Goal: Information Seeking & Learning: Learn about a topic

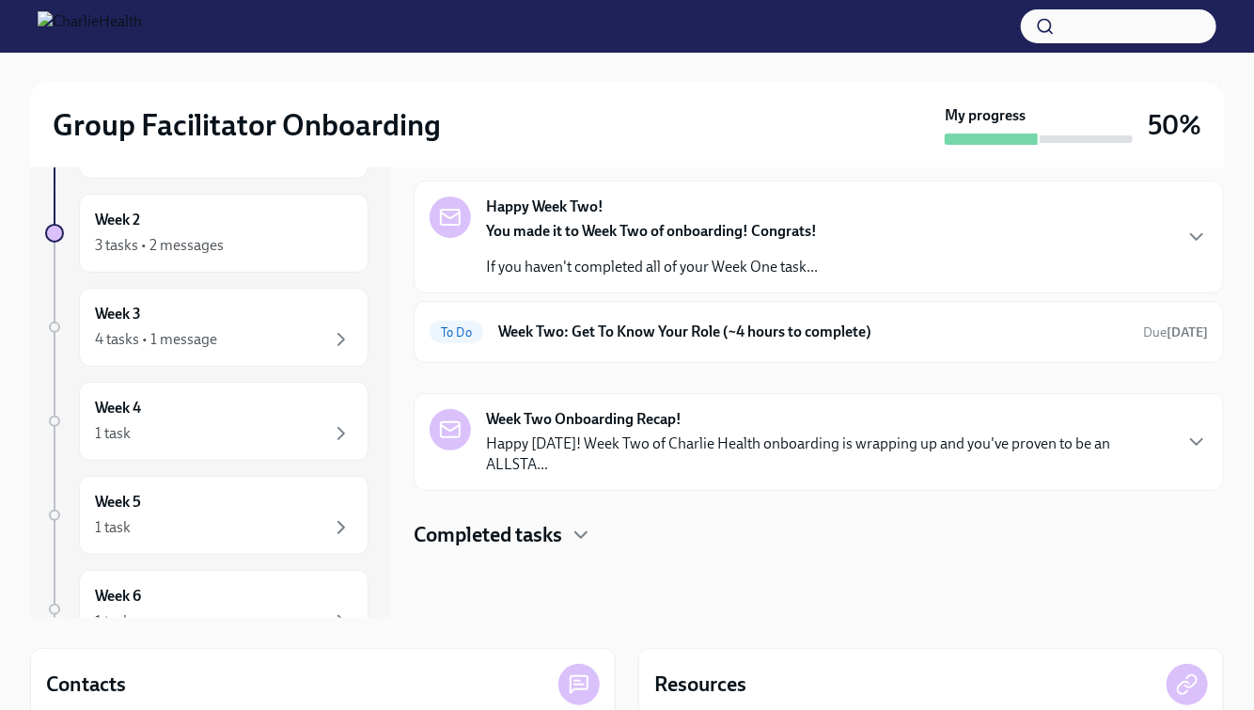
scroll to position [83, 0]
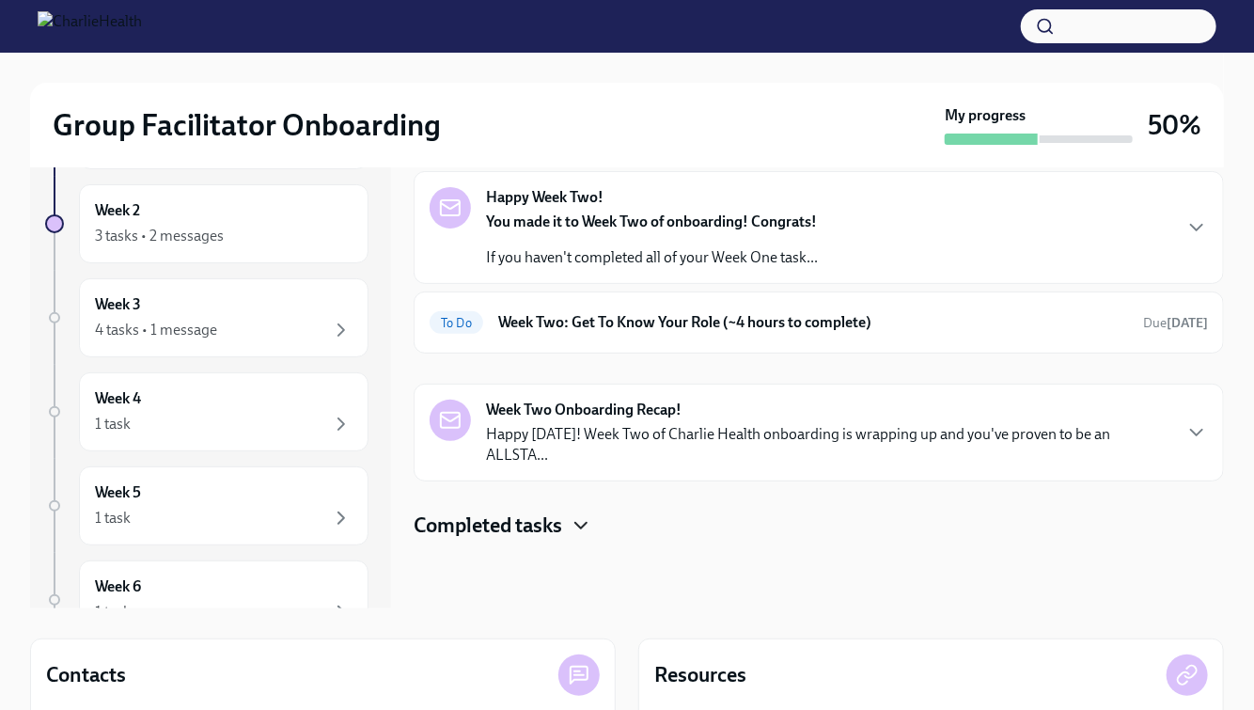
click at [580, 523] on icon "button" at bounding box center [580, 526] width 11 height 6
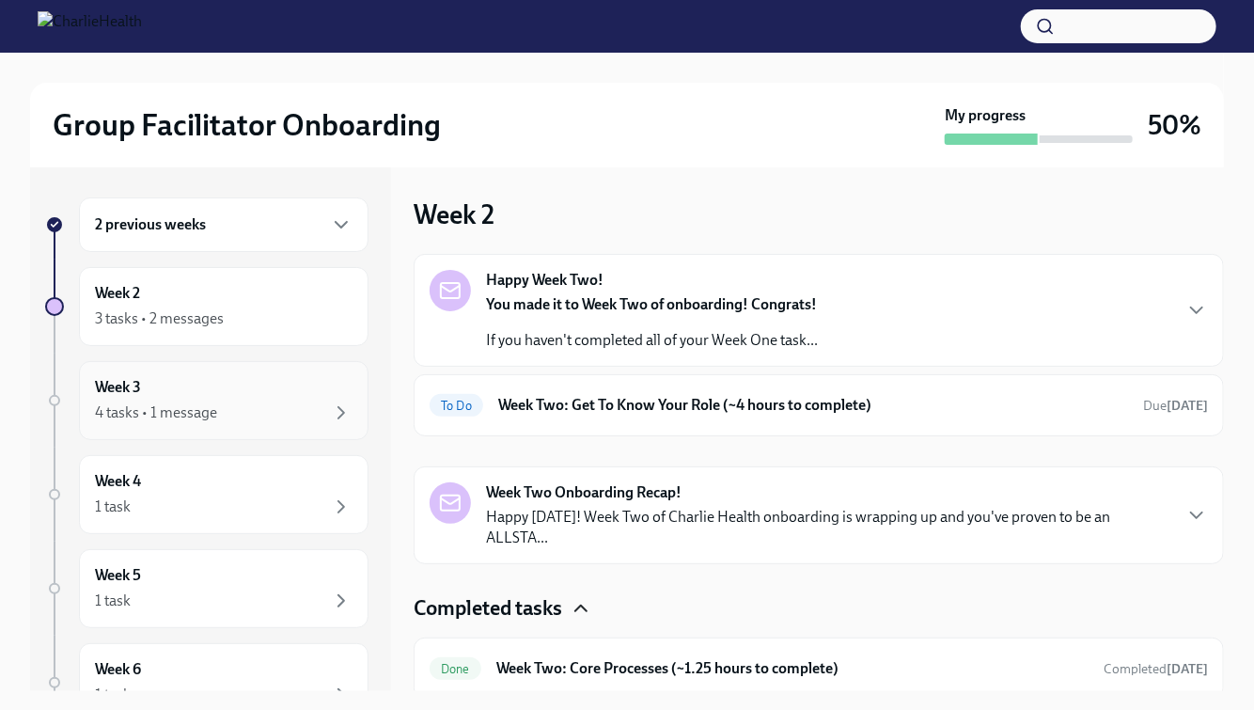
scroll to position [0, 0]
click at [258, 424] on div "Week 3 4 tasks • 1 message" at bounding box center [224, 400] width 290 height 79
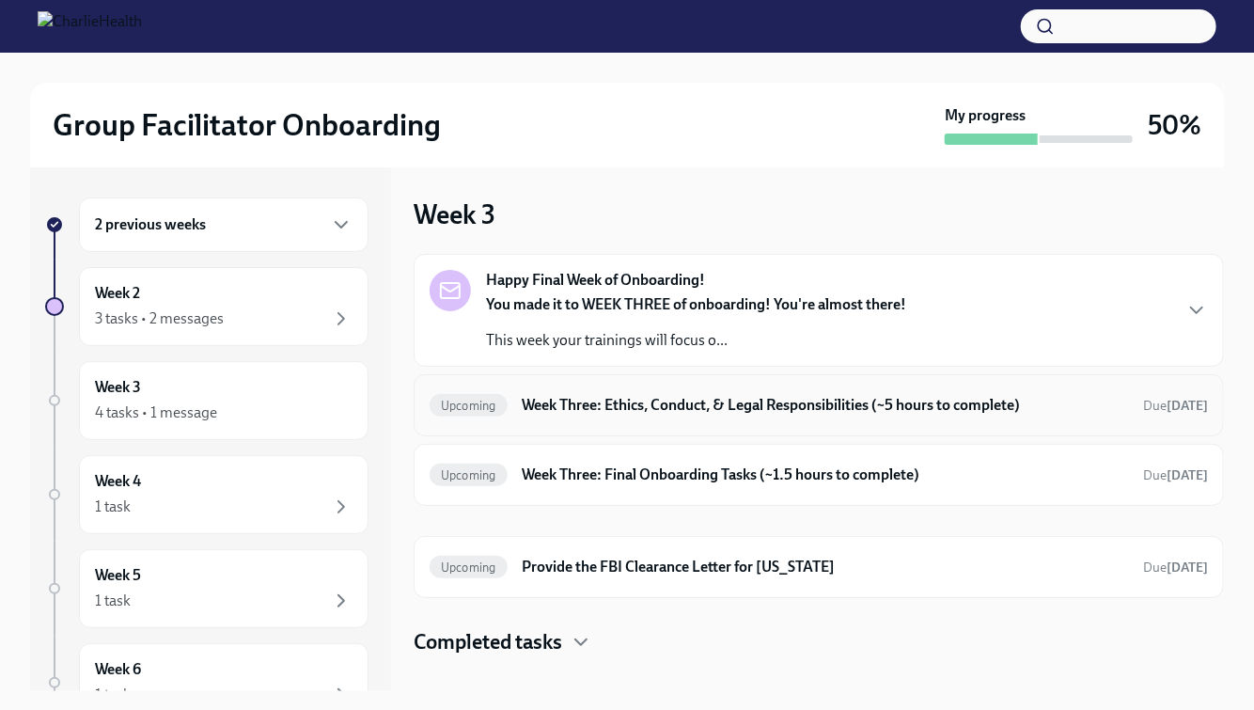
click at [659, 409] on h6 "Week Three: Ethics, Conduct, & Legal Responsibilities (~5 hours to complete)" at bounding box center [825, 405] width 605 height 21
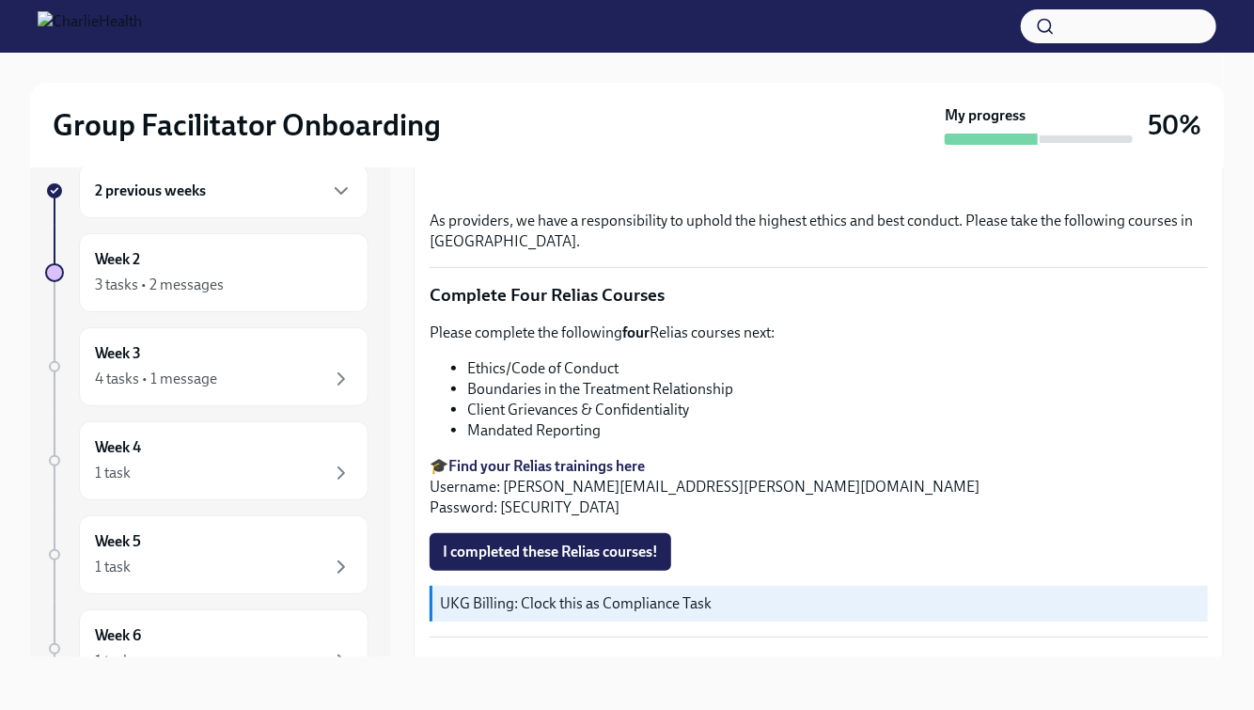
scroll to position [775, 0]
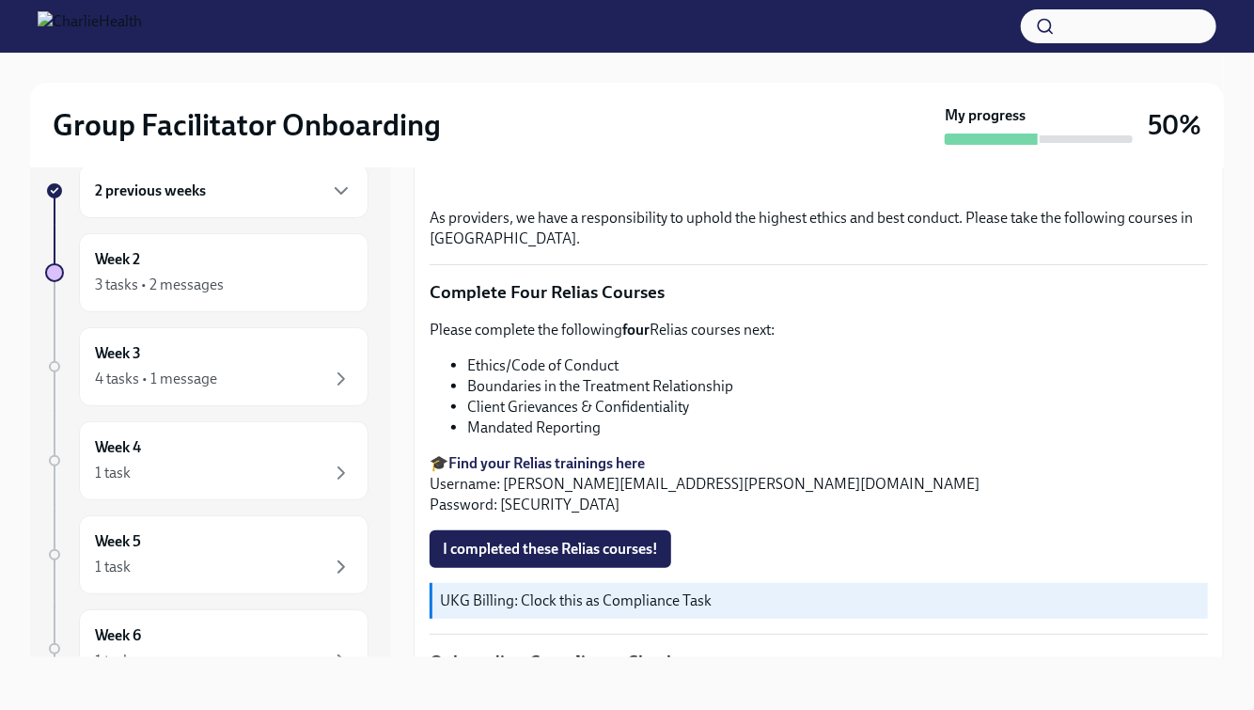
click at [600, 458] on strong "Find your Relias trainings here" at bounding box center [546, 463] width 196 height 18
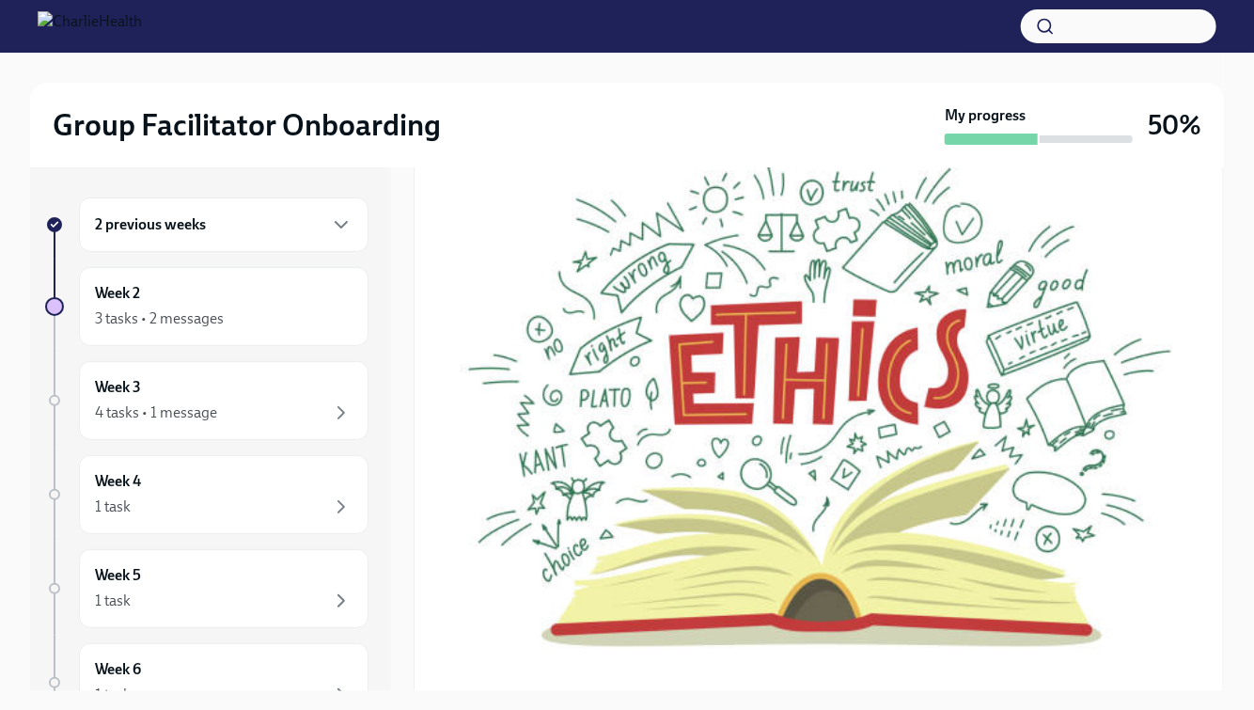
scroll to position [0, 0]
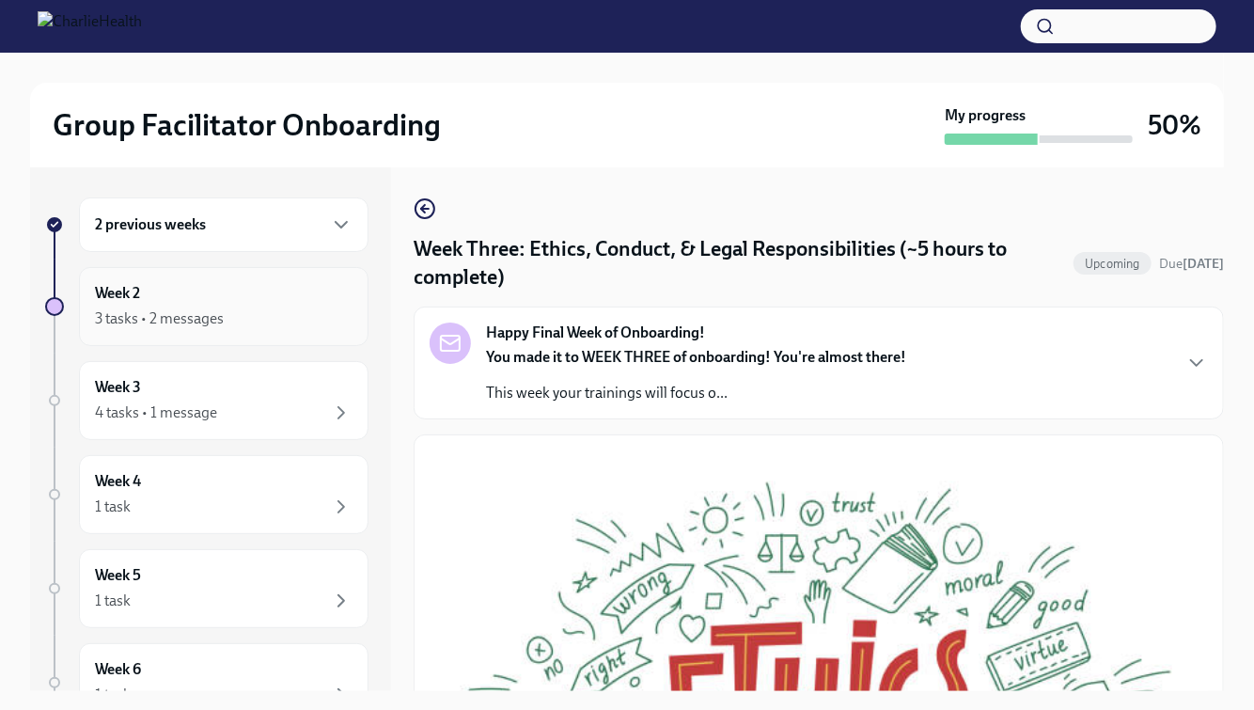
click at [245, 305] on div "Week 2 3 tasks • 2 messages" at bounding box center [224, 306] width 258 height 47
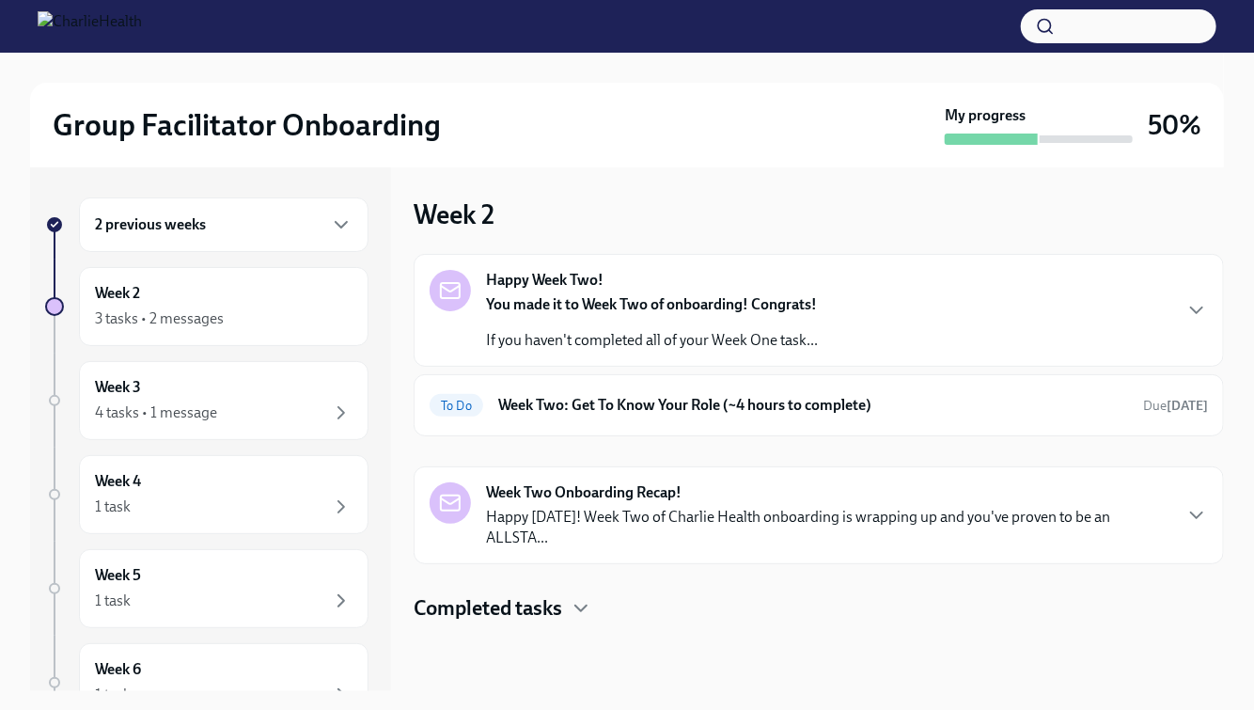
click at [782, 524] on p "Happy [DATE]! Week Two of Charlie Health onboarding is wrapping up and you've p…" at bounding box center [828, 527] width 684 height 41
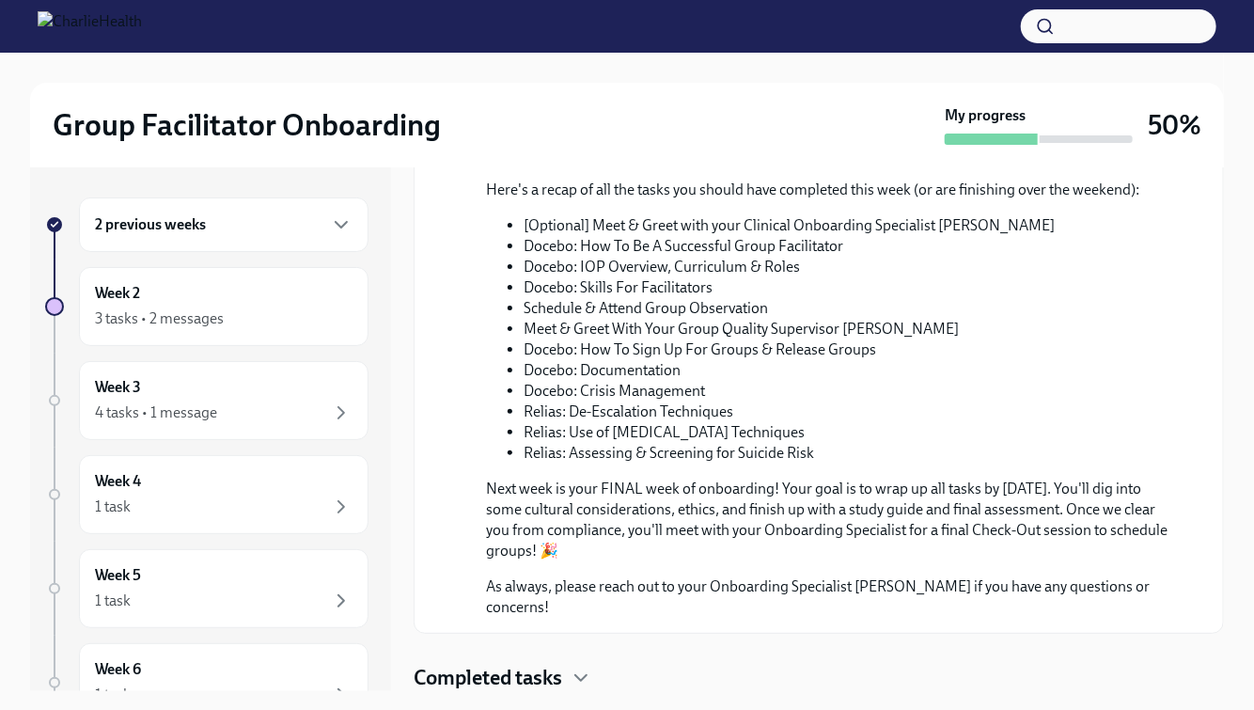
scroll to position [274, 0]
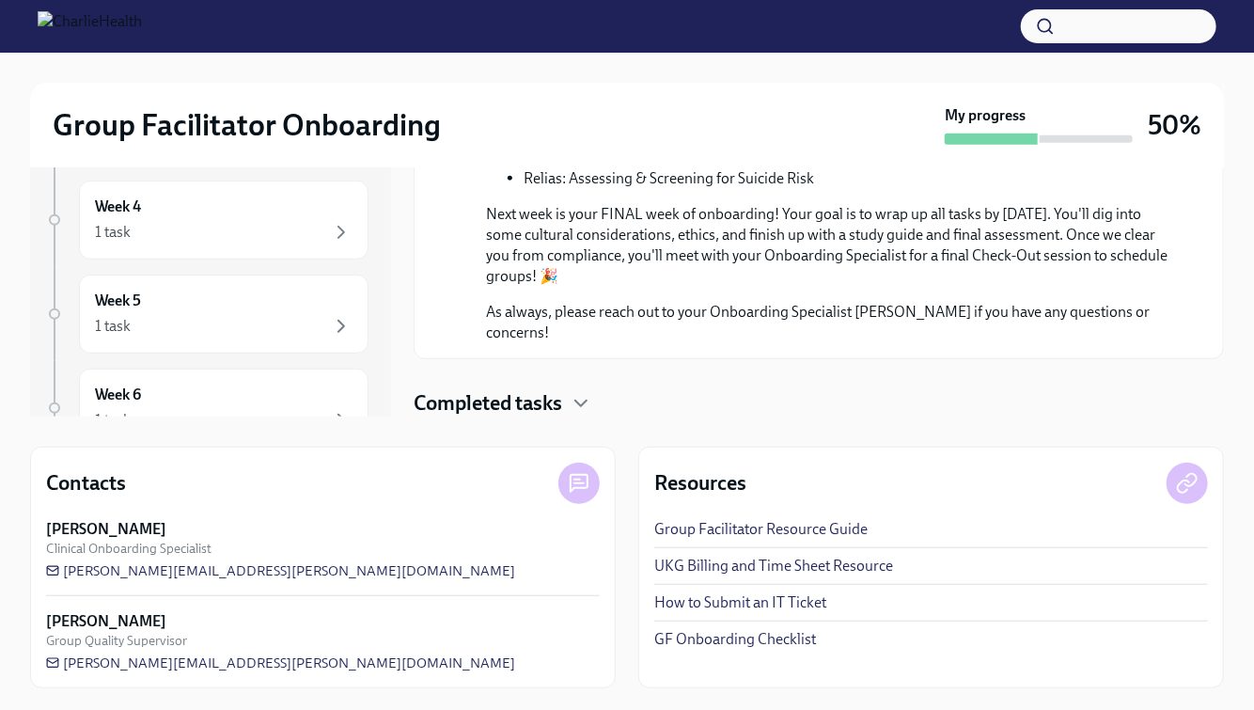
click at [585, 414] on div "Completed tasks" at bounding box center [819, 403] width 810 height 28
click at [579, 410] on icon "button" at bounding box center [581, 403] width 23 height 23
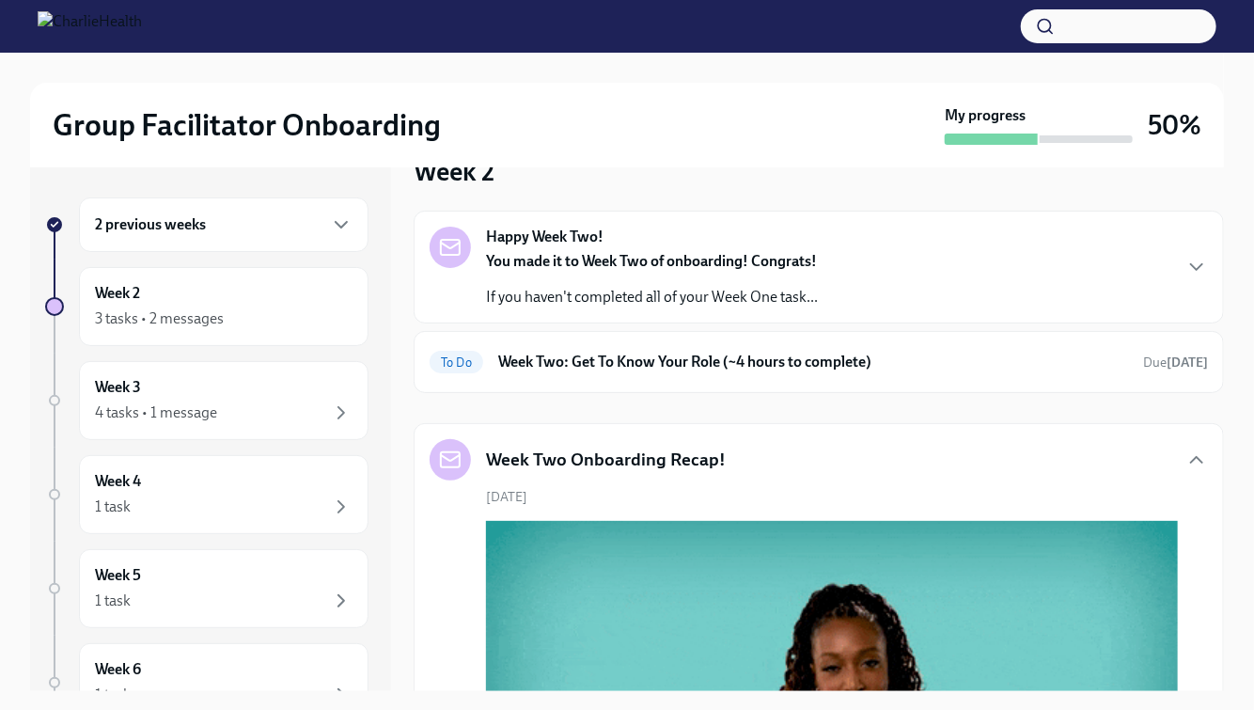
scroll to position [30, 0]
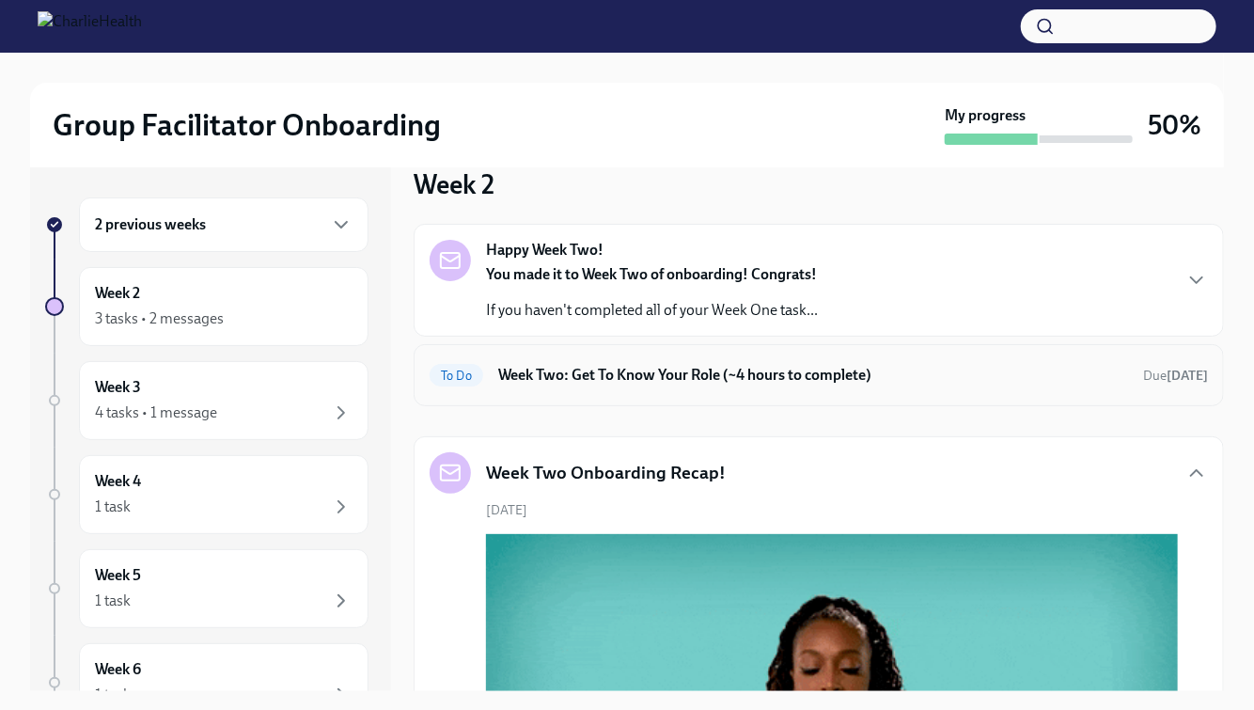
click at [603, 388] on div "To Do Week Two: Get To Know Your Role (~4 hours to complete) Due [DATE]" at bounding box center [819, 375] width 778 height 30
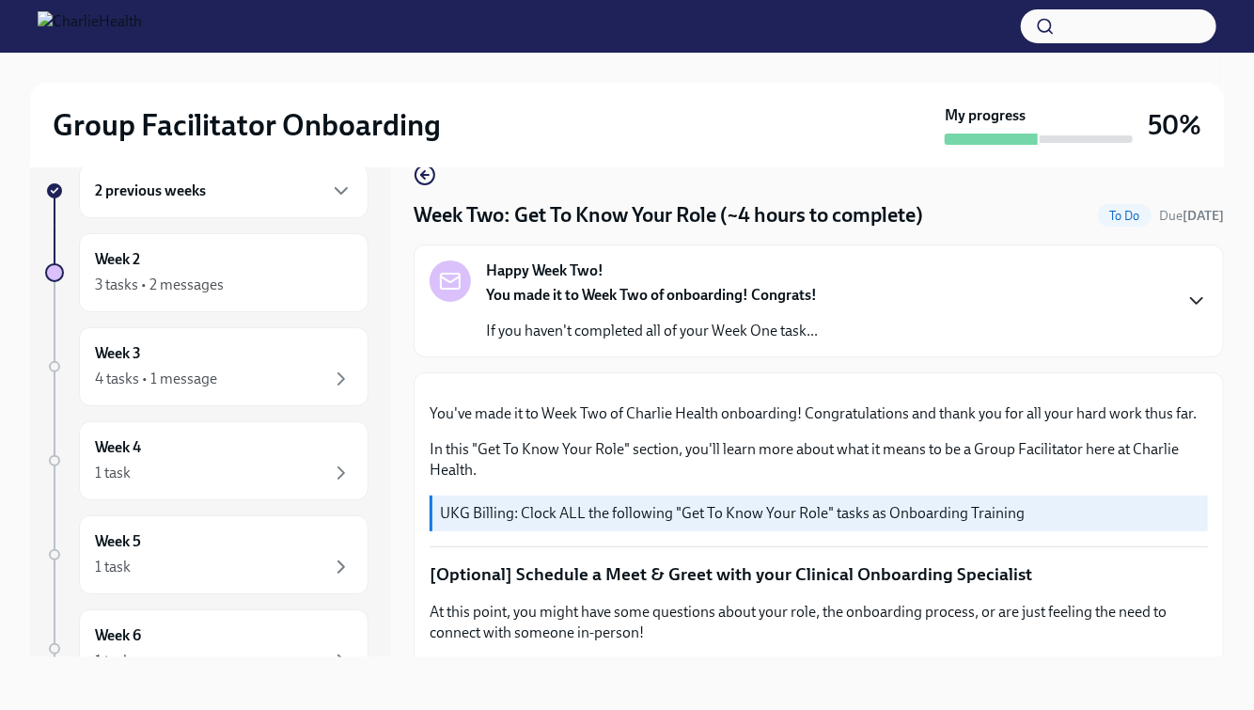
click at [1199, 305] on icon "button" at bounding box center [1196, 301] width 23 height 23
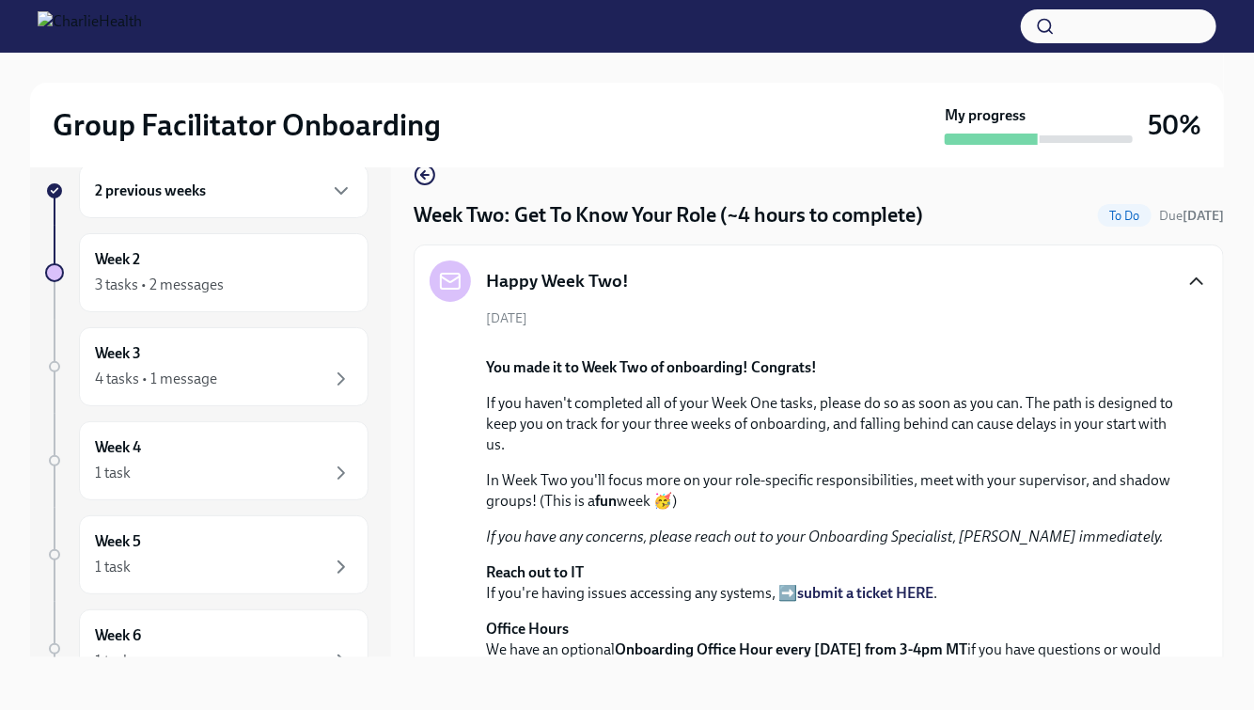
click at [1193, 276] on icon "button" at bounding box center [1196, 281] width 23 height 23
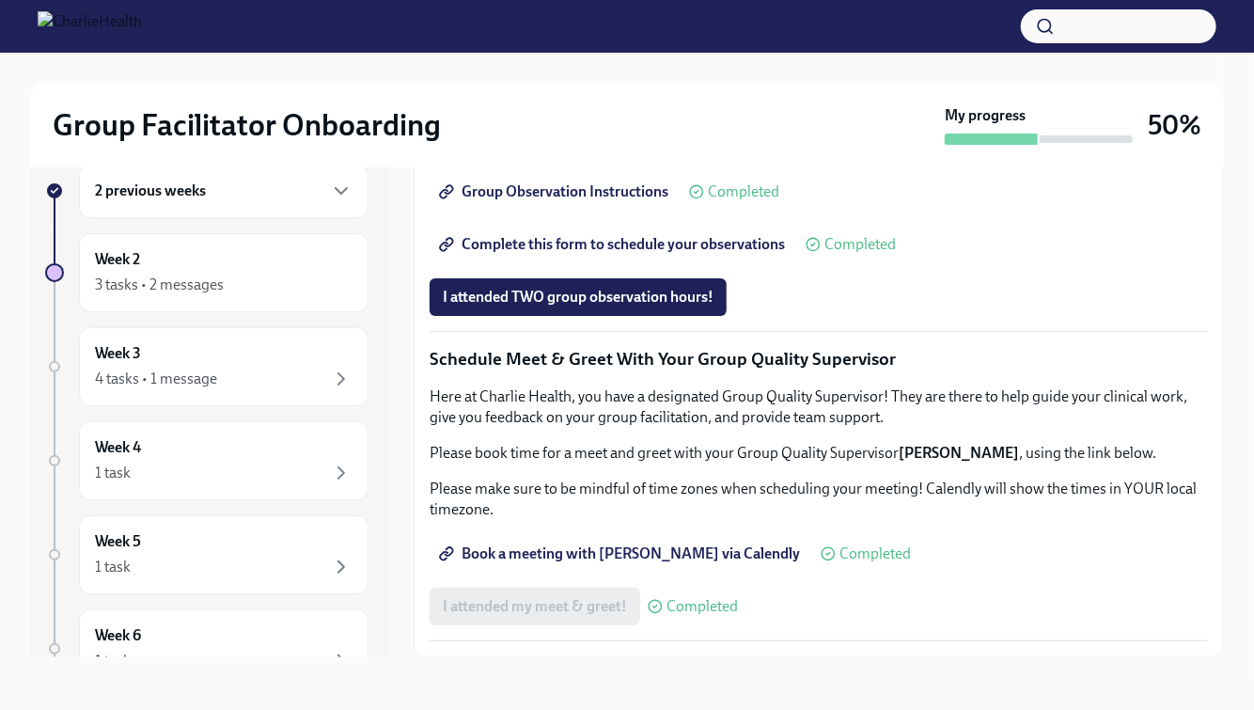
scroll to position [1573, 0]
click at [249, 290] on div "3 tasks • 2 messages" at bounding box center [224, 285] width 258 height 23
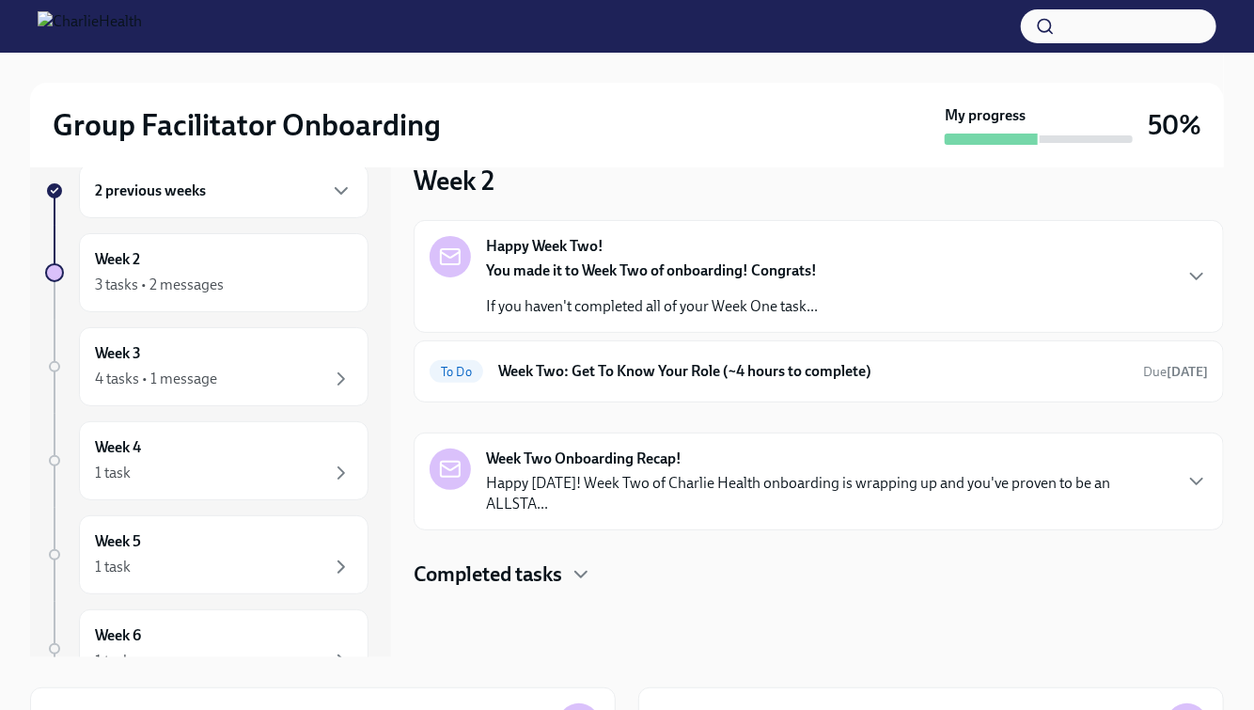
click at [712, 495] on div "Week Two Onboarding Recap! Happy [DATE]! Week Two of Charlie Health onboarding …" at bounding box center [819, 481] width 810 height 98
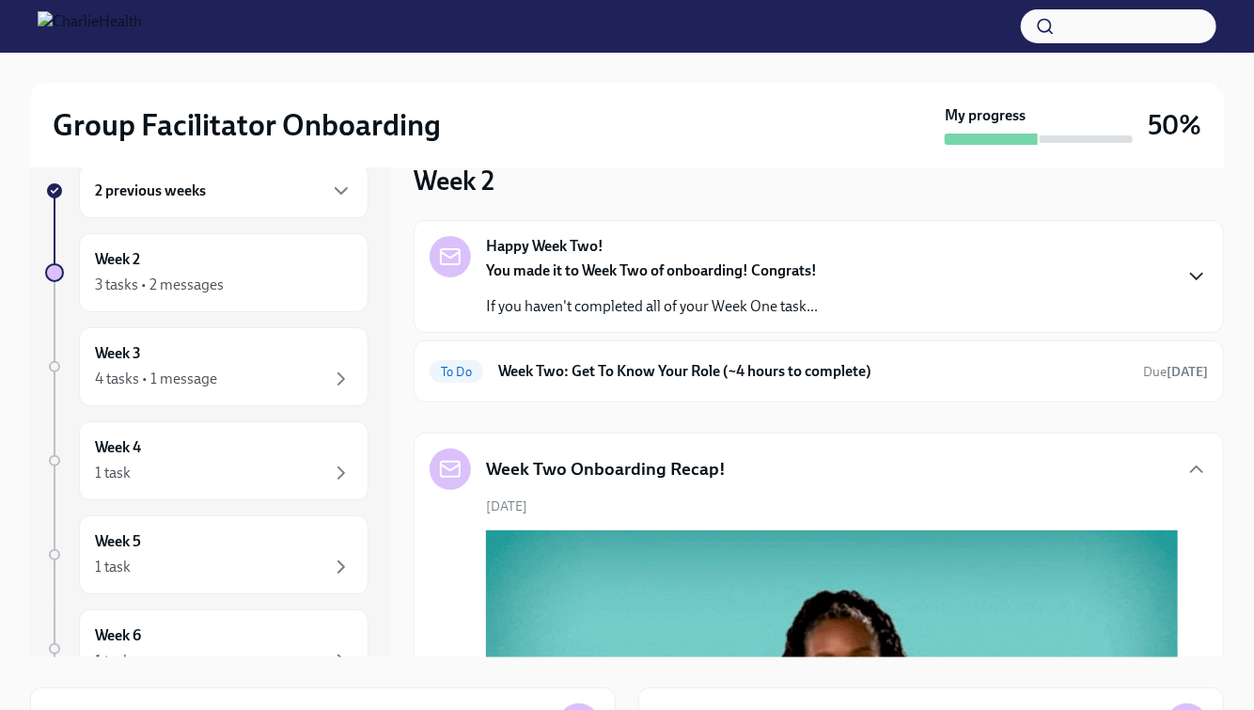
click at [1199, 281] on icon "button" at bounding box center [1196, 276] width 23 height 23
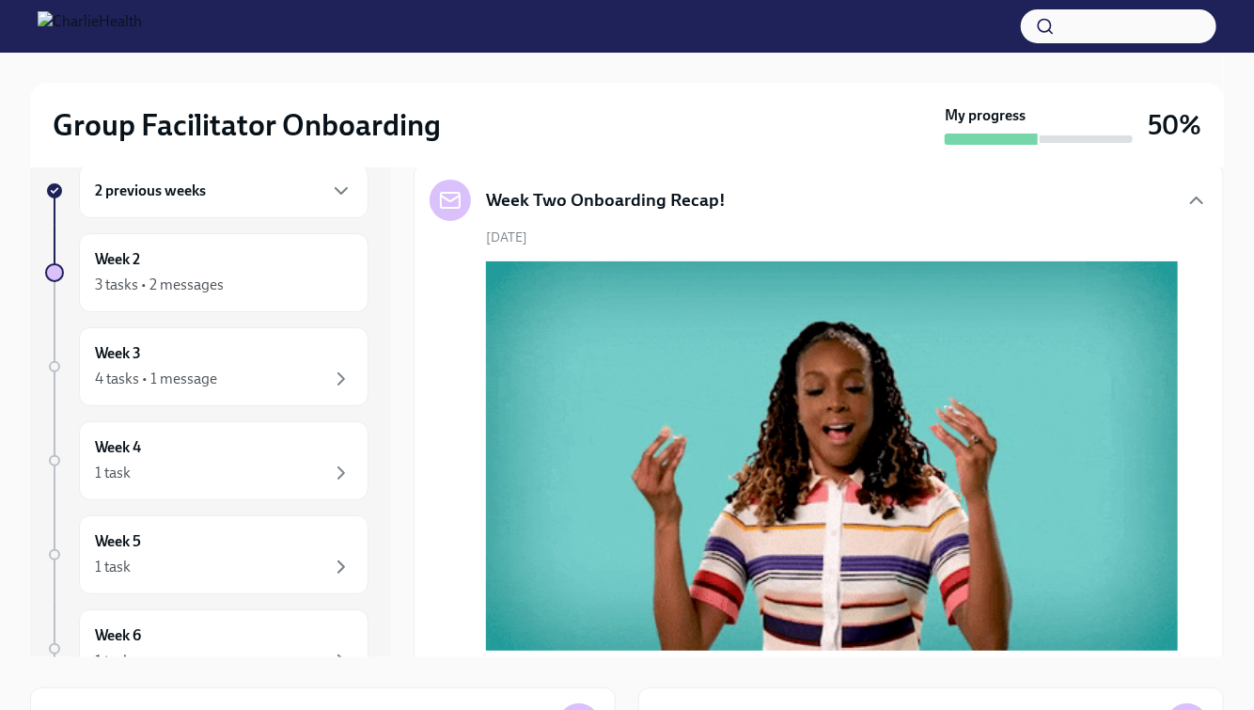
scroll to position [630, 0]
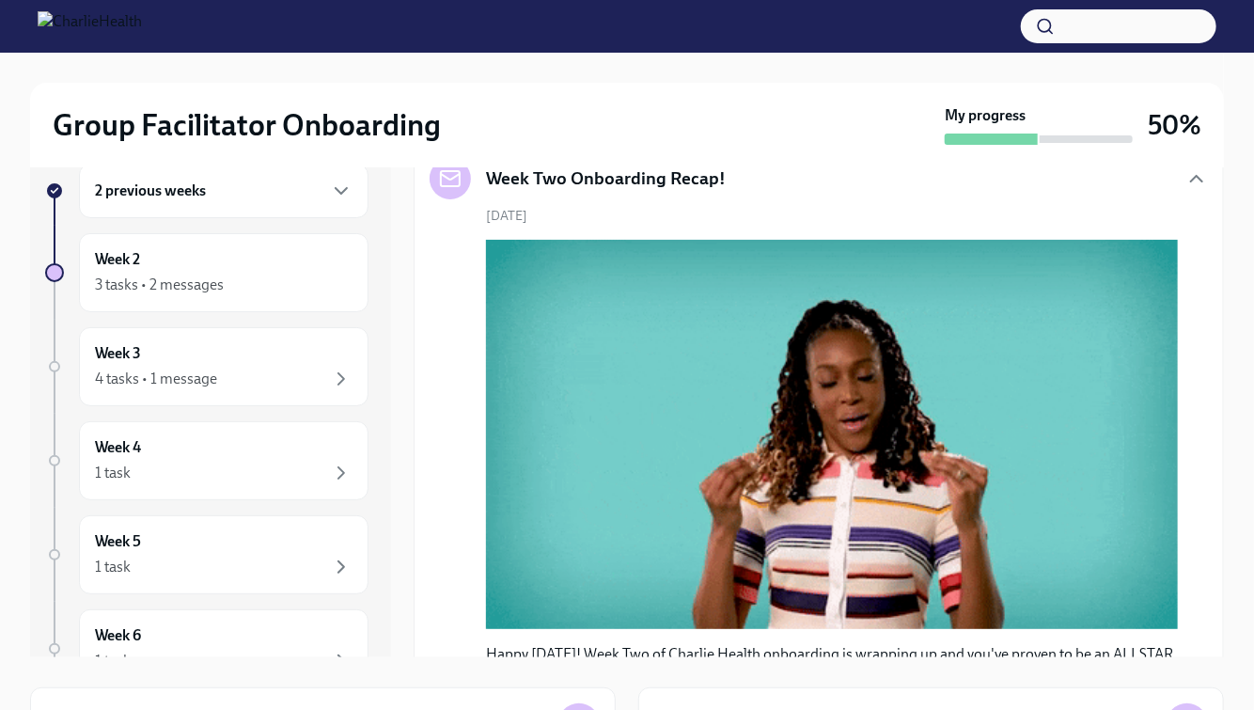
click at [1097, 112] on div "To Do Week Two: Get To Know Your Role (~4 hours to complete) Due [DATE]" at bounding box center [819, 81] width 810 height 62
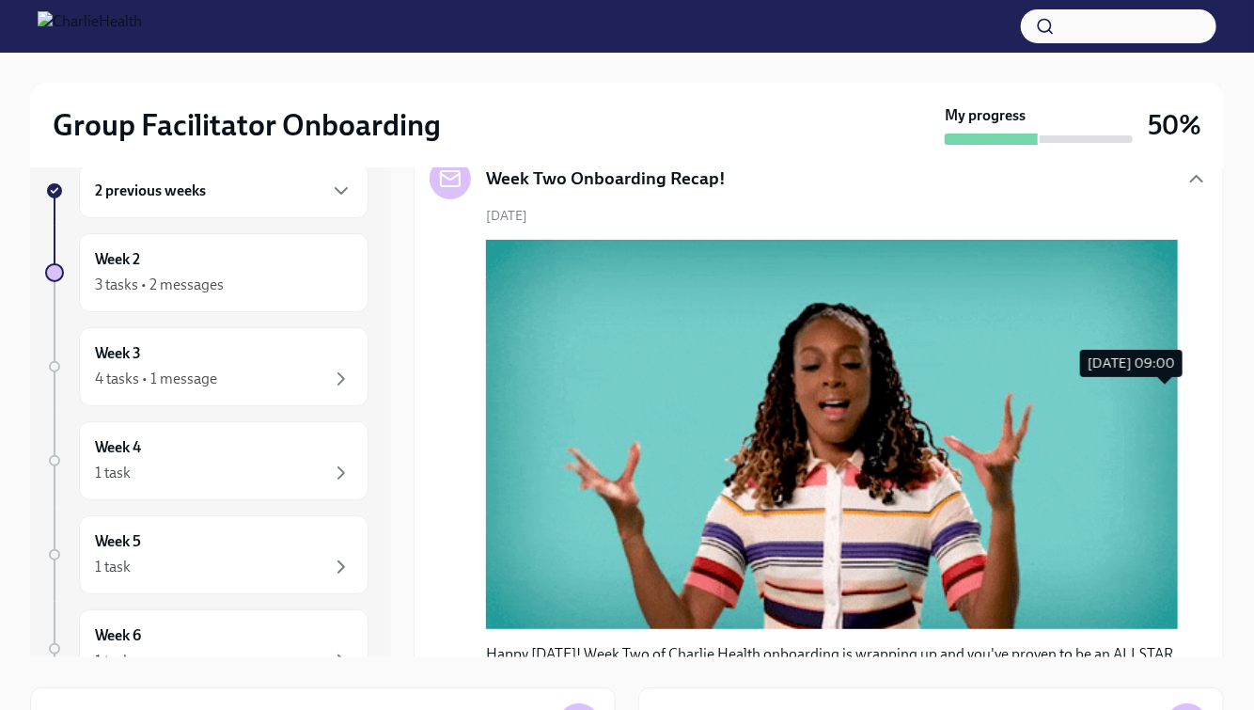
click at [1146, 89] on span "Due [DATE]" at bounding box center [1175, 81] width 65 height 16
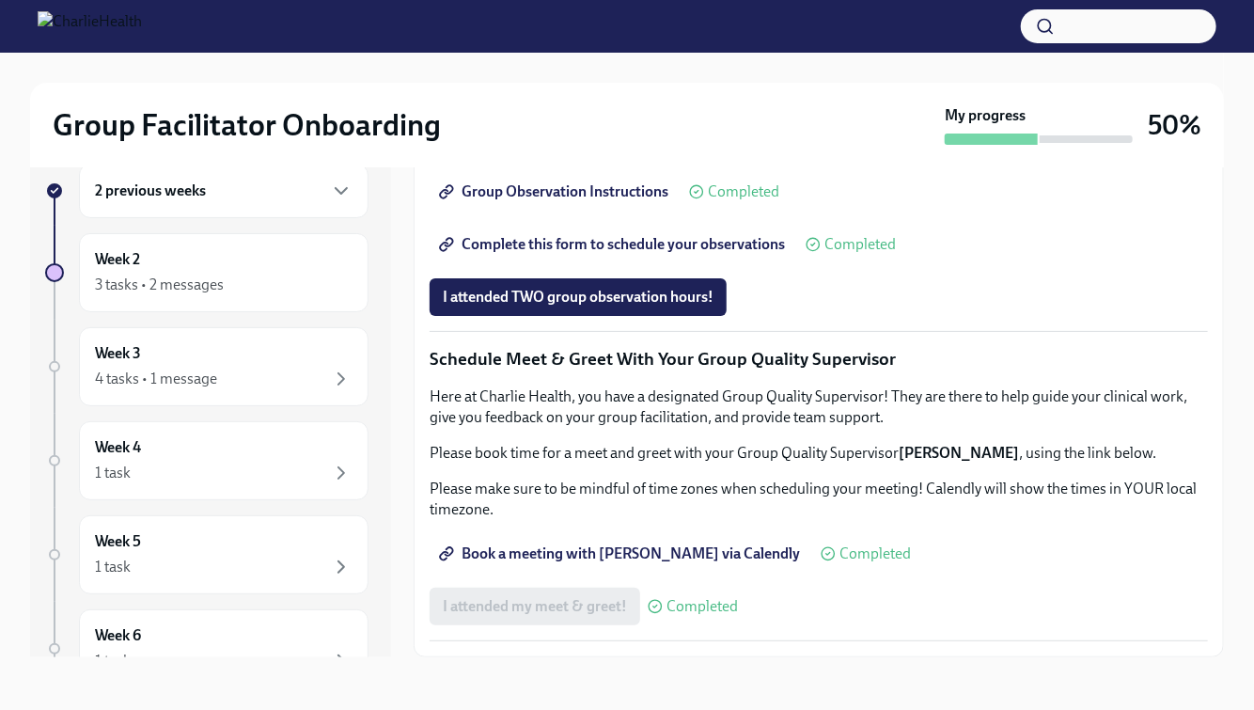
scroll to position [1732, 0]
click at [263, 359] on div "Week 3 4 tasks • 1 message" at bounding box center [224, 366] width 258 height 47
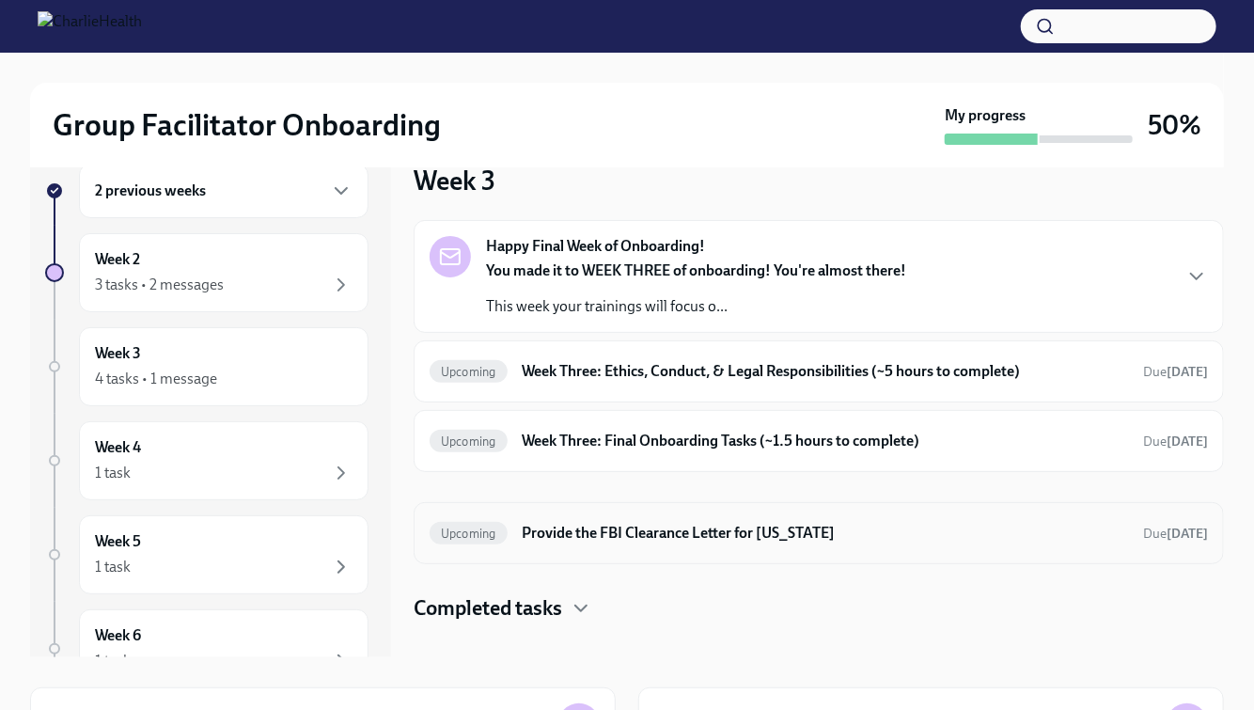
click at [810, 540] on h6 "Provide the FBI Clearance Letter for [US_STATE]" at bounding box center [825, 533] width 605 height 21
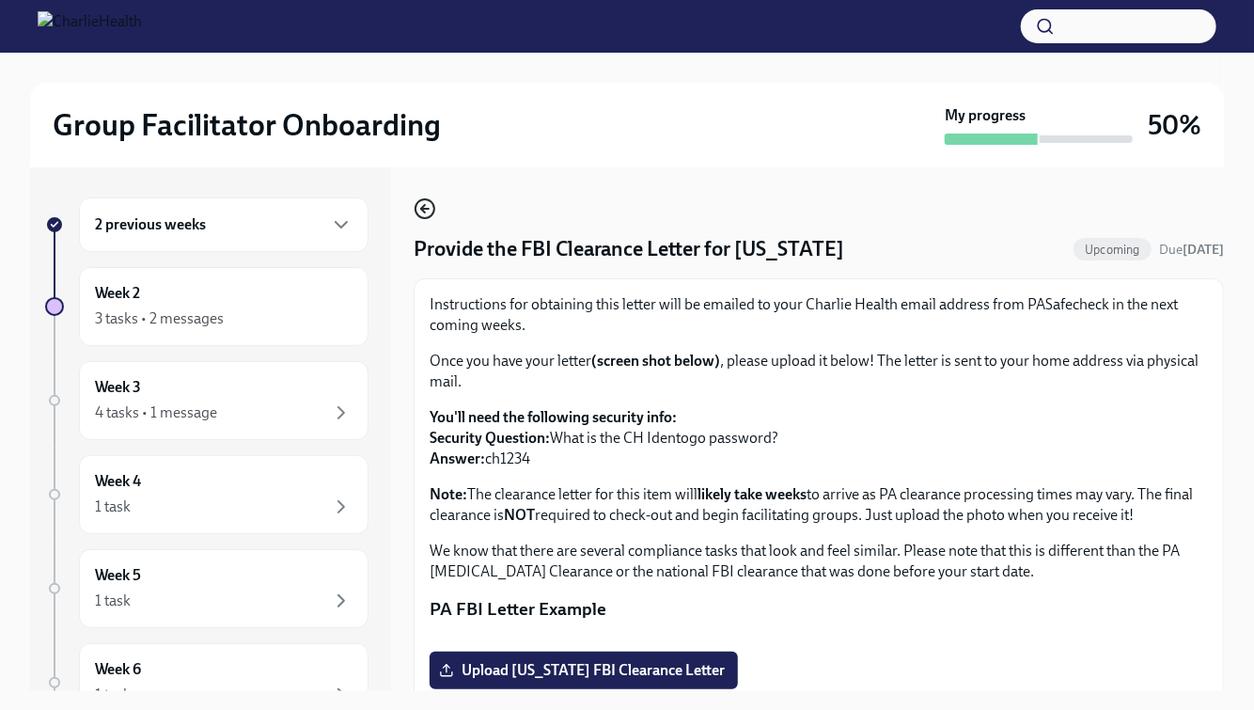
click at [426, 211] on icon "button" at bounding box center [425, 208] width 23 height 23
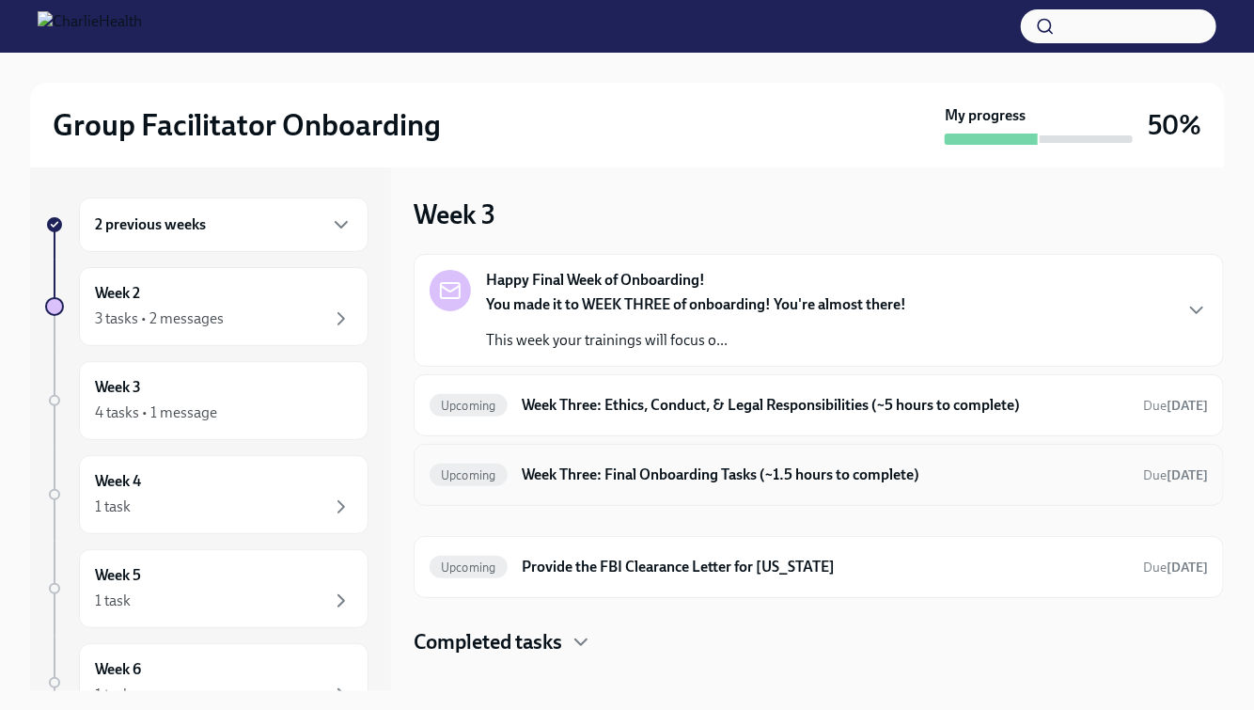
click at [664, 482] on h6 "Week Three: Final Onboarding Tasks (~1.5 hours to complete)" at bounding box center [825, 474] width 605 height 21
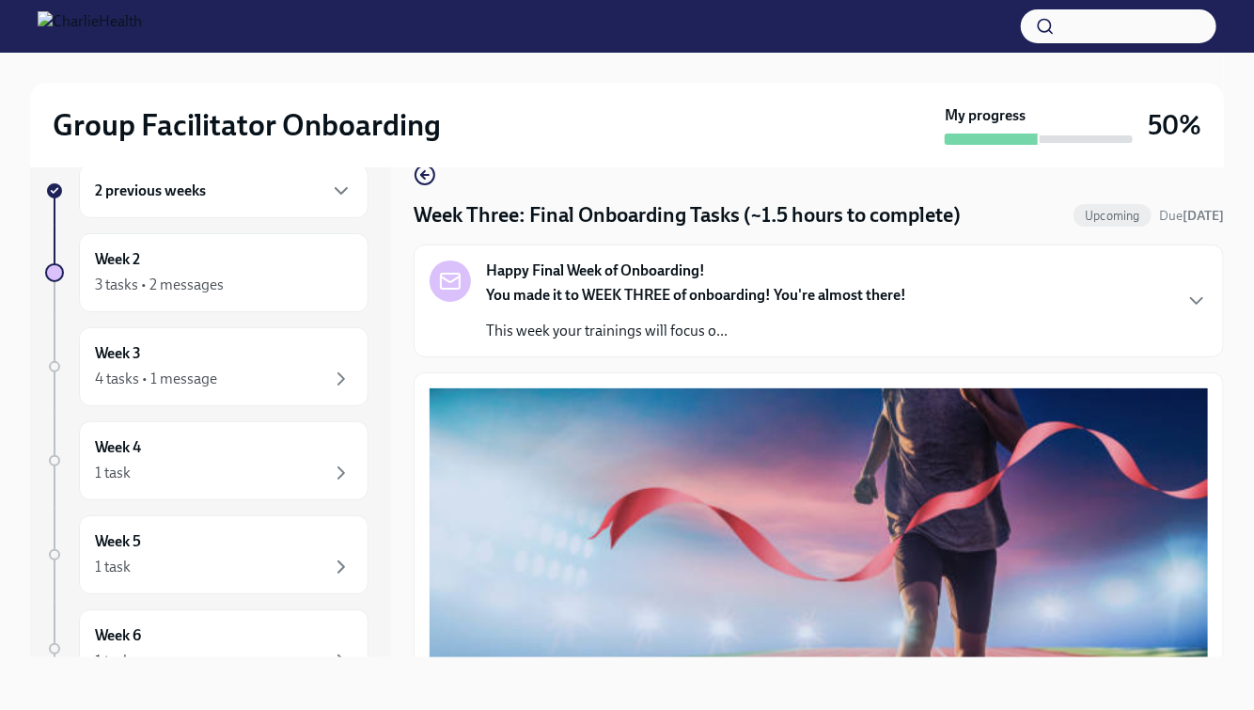
click at [1183, 304] on div "Happy Final Week of Onboarding! You made it to WEEK THREE of onboarding! You're…" at bounding box center [819, 300] width 778 height 81
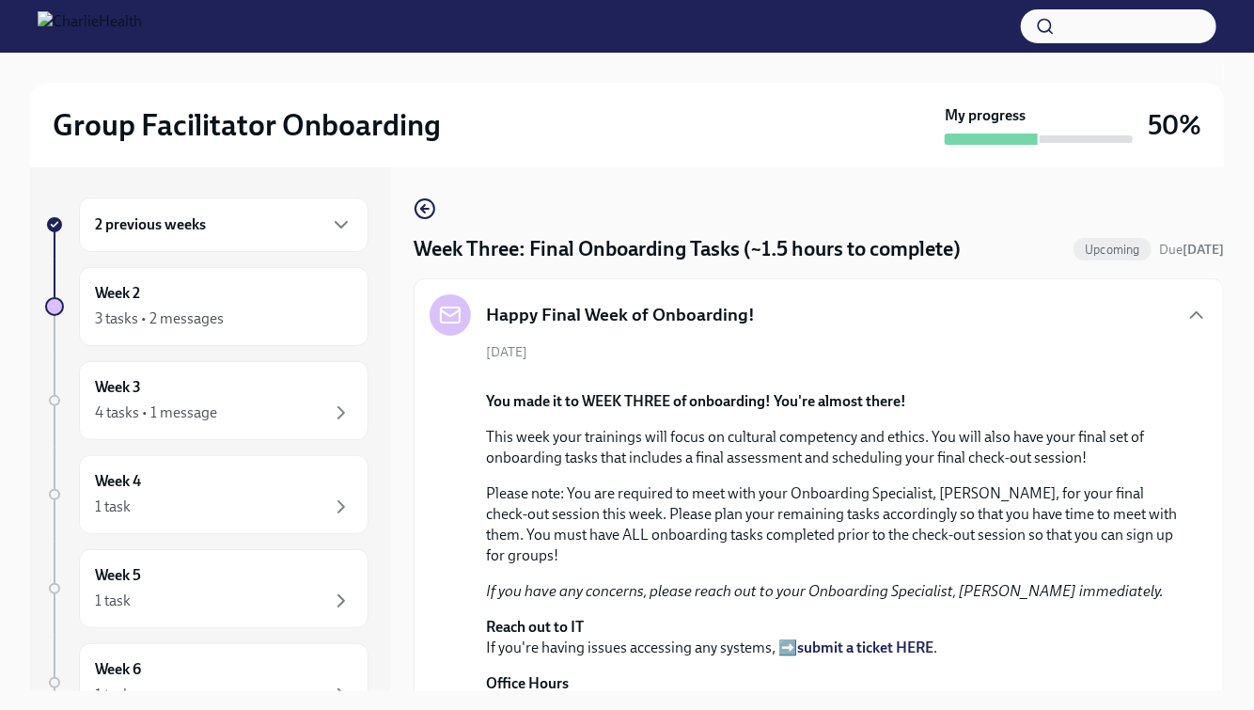
click at [428, 209] on icon "button" at bounding box center [425, 209] width 8 height 0
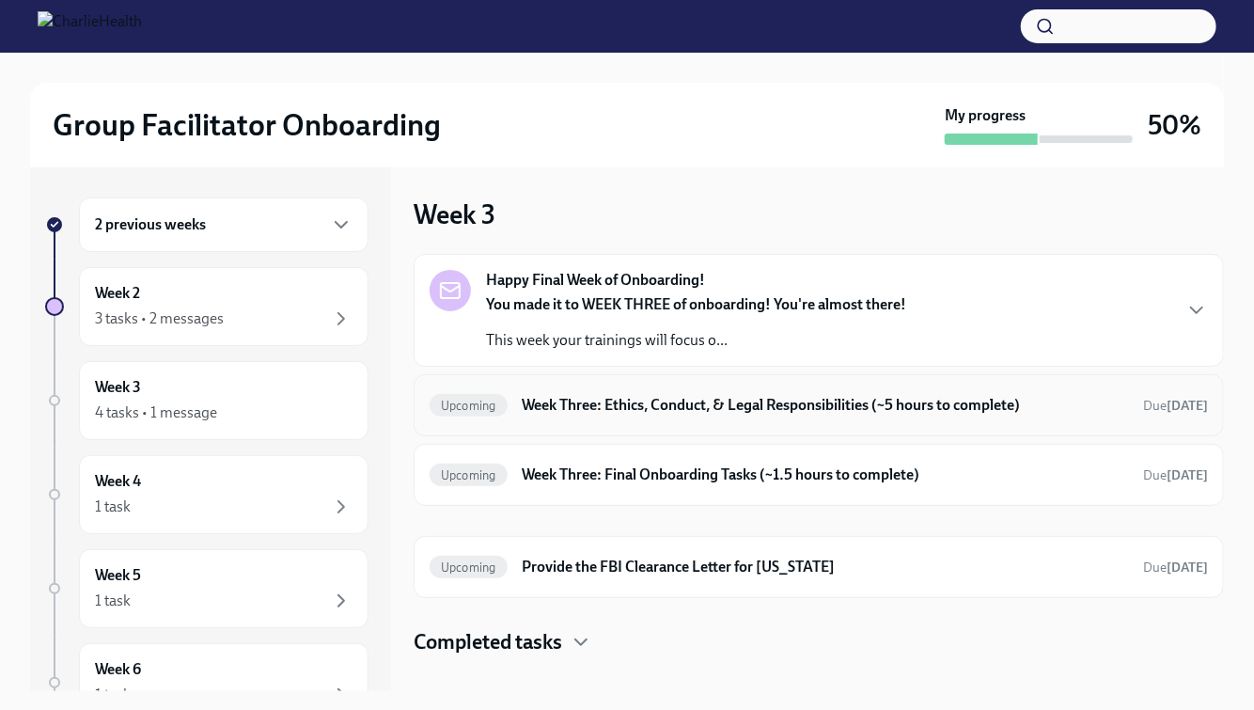
click at [689, 414] on h6 "Week Three: Ethics, Conduct, & Legal Responsibilities (~5 hours to complete)" at bounding box center [825, 405] width 605 height 21
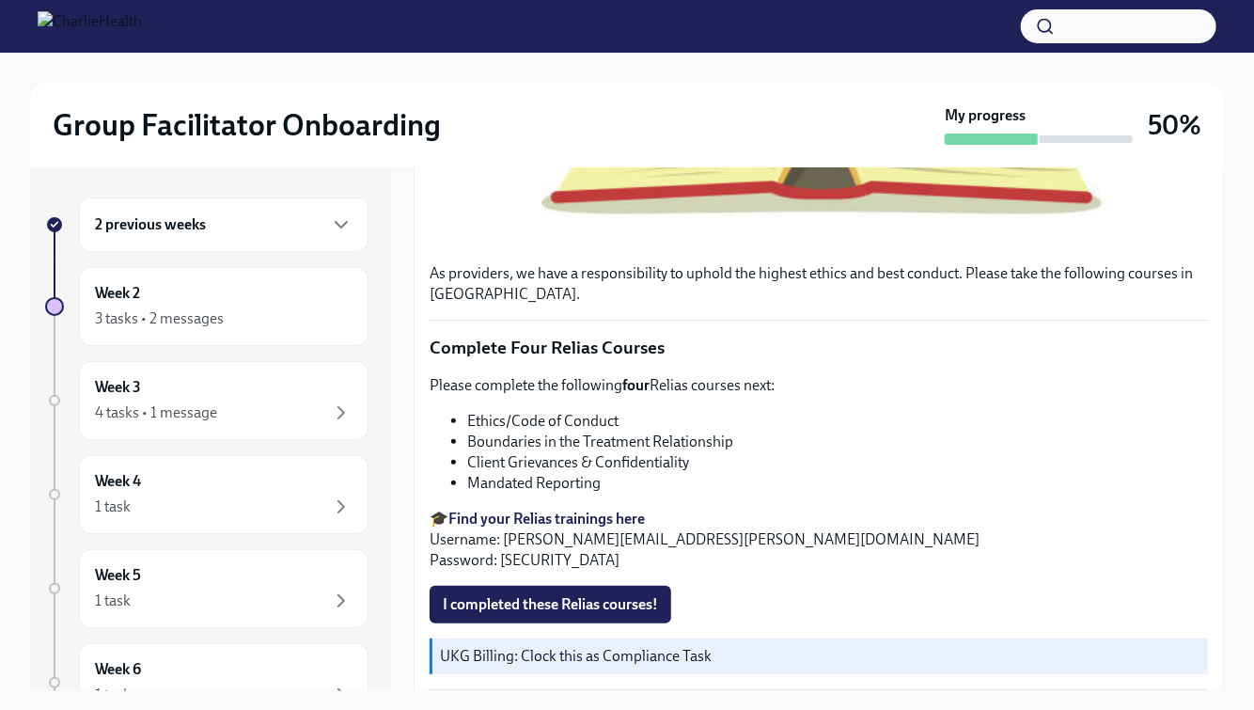
scroll to position [756, 0]
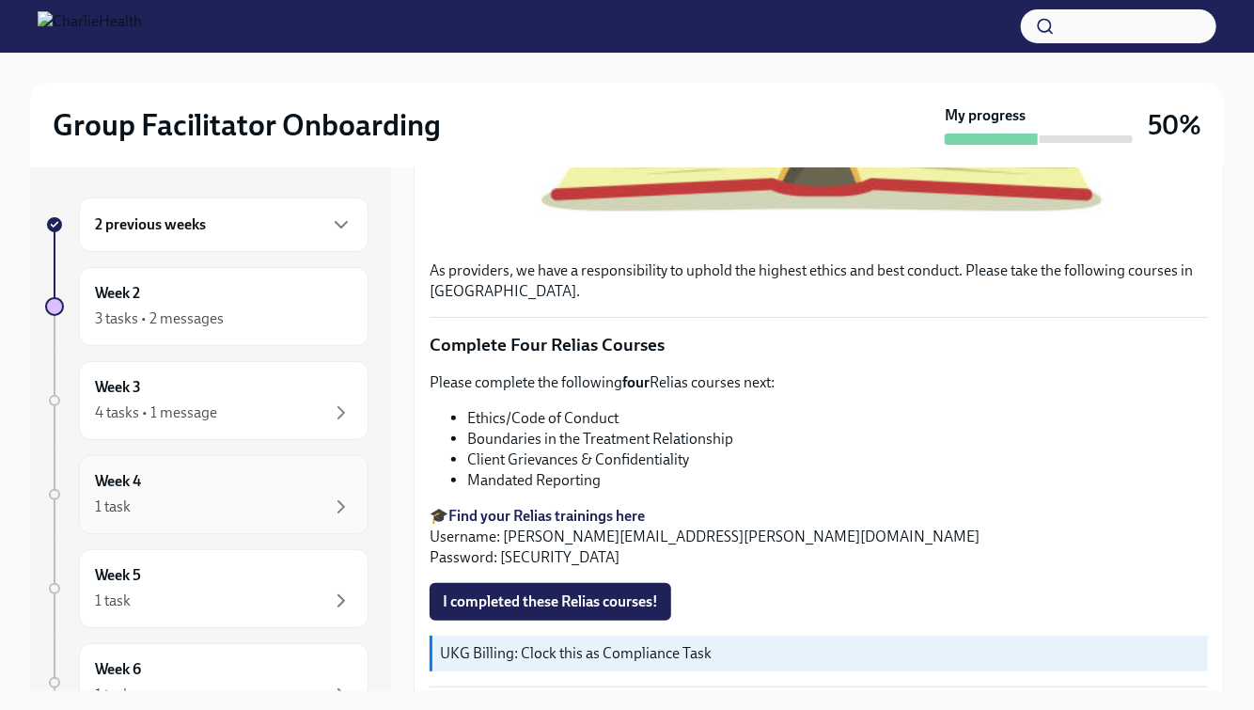
click at [244, 479] on div "Week 4 1 task" at bounding box center [224, 494] width 258 height 47
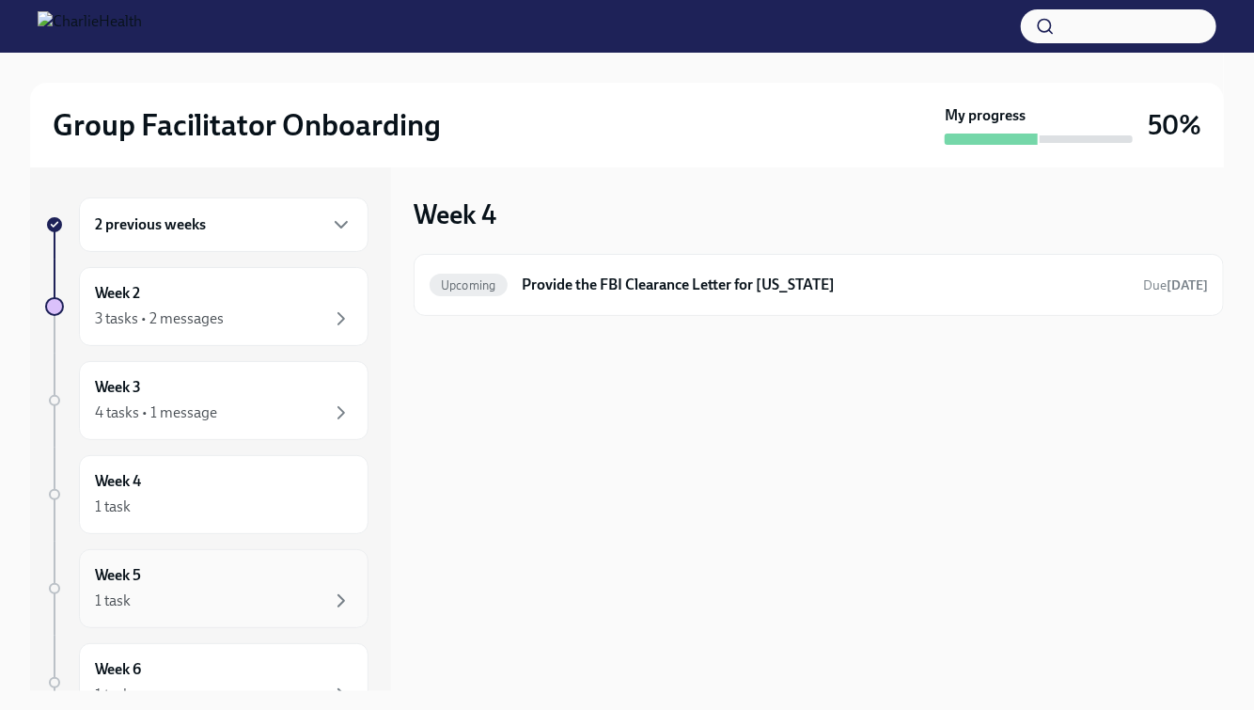
click at [226, 593] on div "1 task" at bounding box center [224, 600] width 258 height 23
click at [210, 668] on div "Week 6 1 task" at bounding box center [224, 682] width 258 height 47
click at [205, 409] on div "4 tasks • 1 message" at bounding box center [156, 412] width 122 height 21
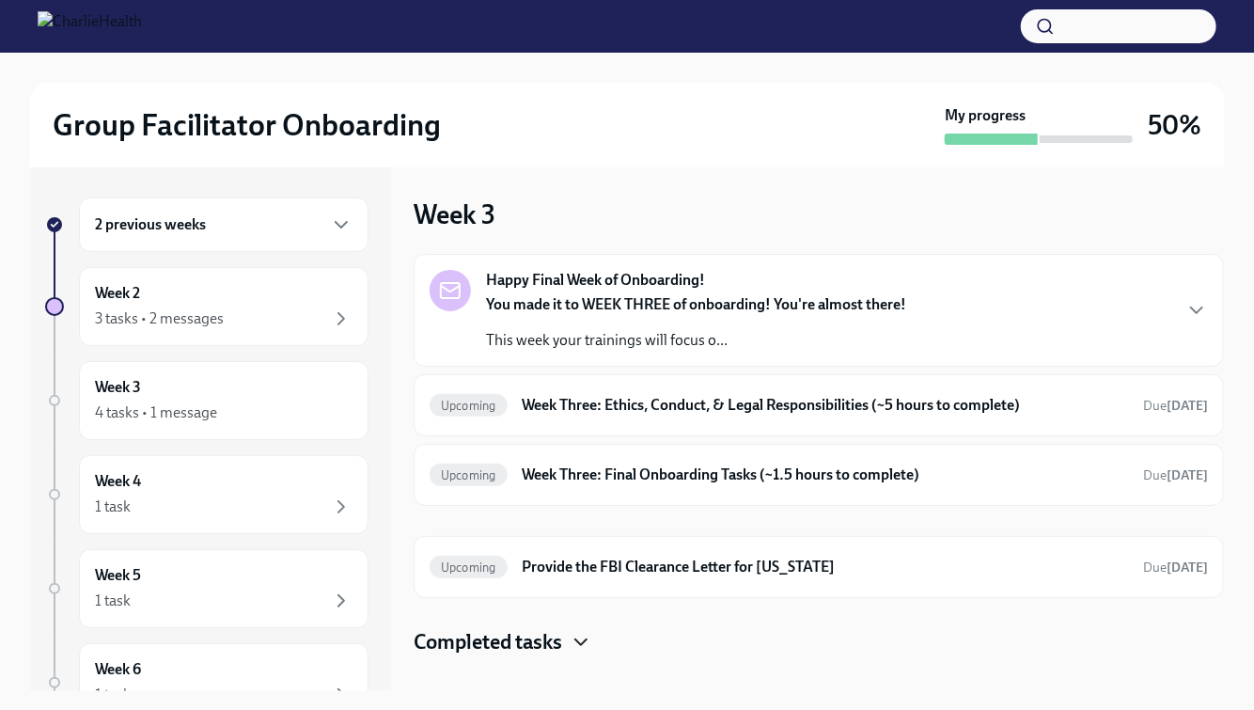
click at [589, 638] on icon "button" at bounding box center [581, 642] width 23 height 23
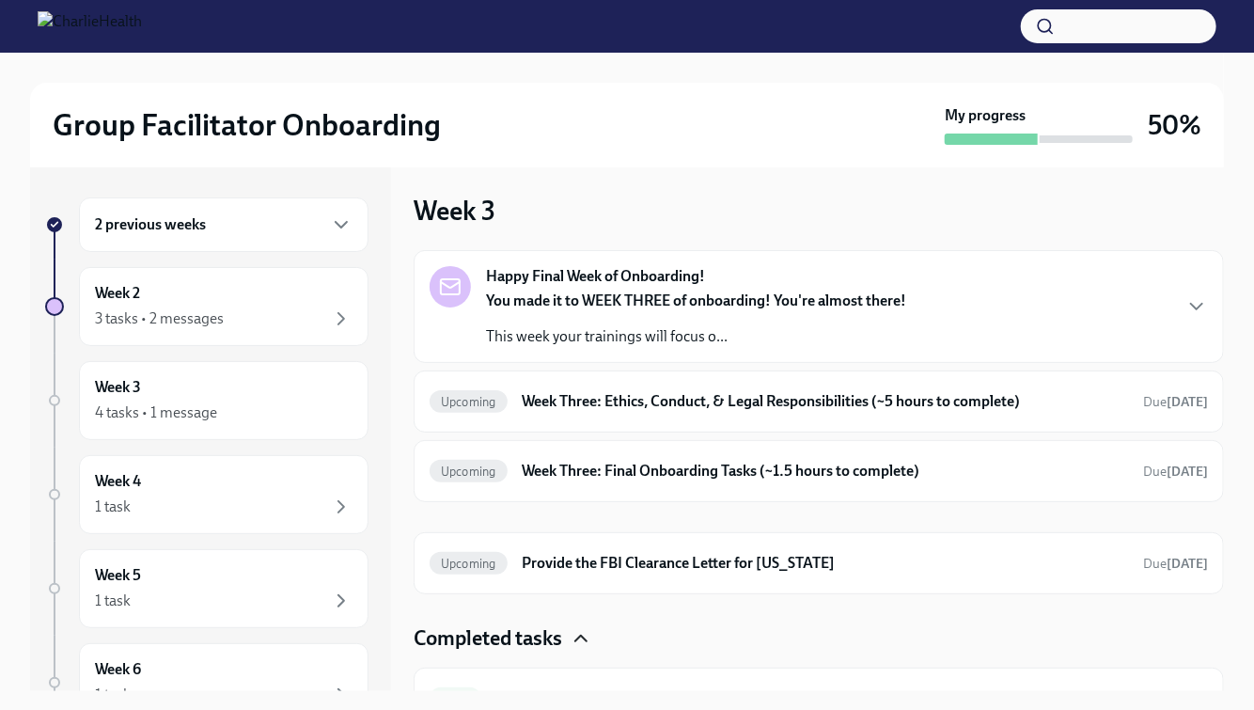
scroll to position [39, 0]
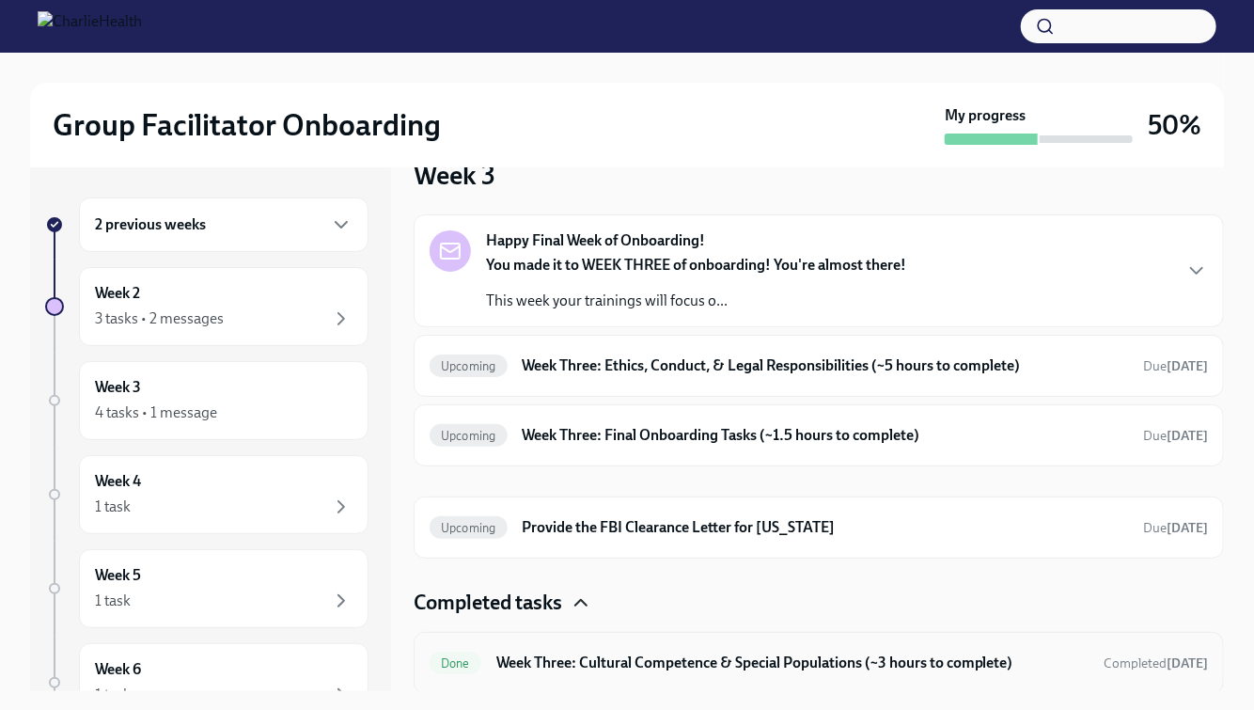
click at [613, 664] on h6 "Week Three: Cultural Competence & Special Populations (~3 hours to complete)" at bounding box center [792, 662] width 592 height 21
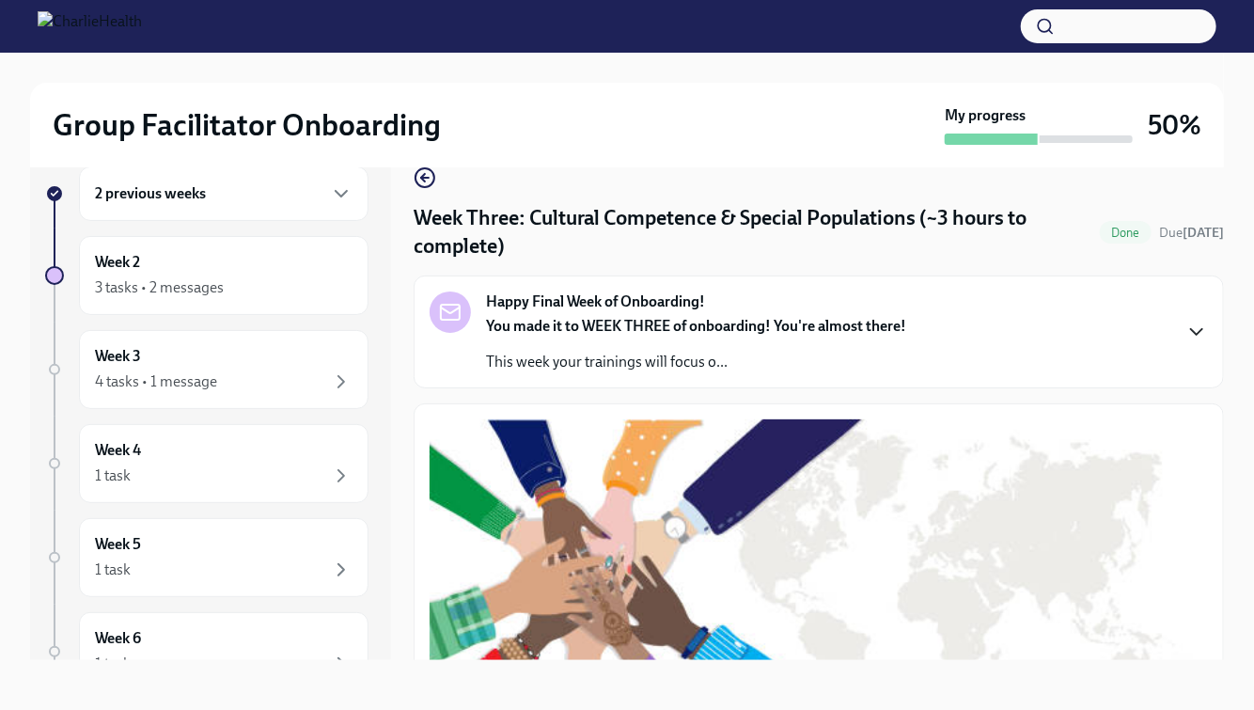
click at [1197, 326] on icon "button" at bounding box center [1196, 332] width 23 height 23
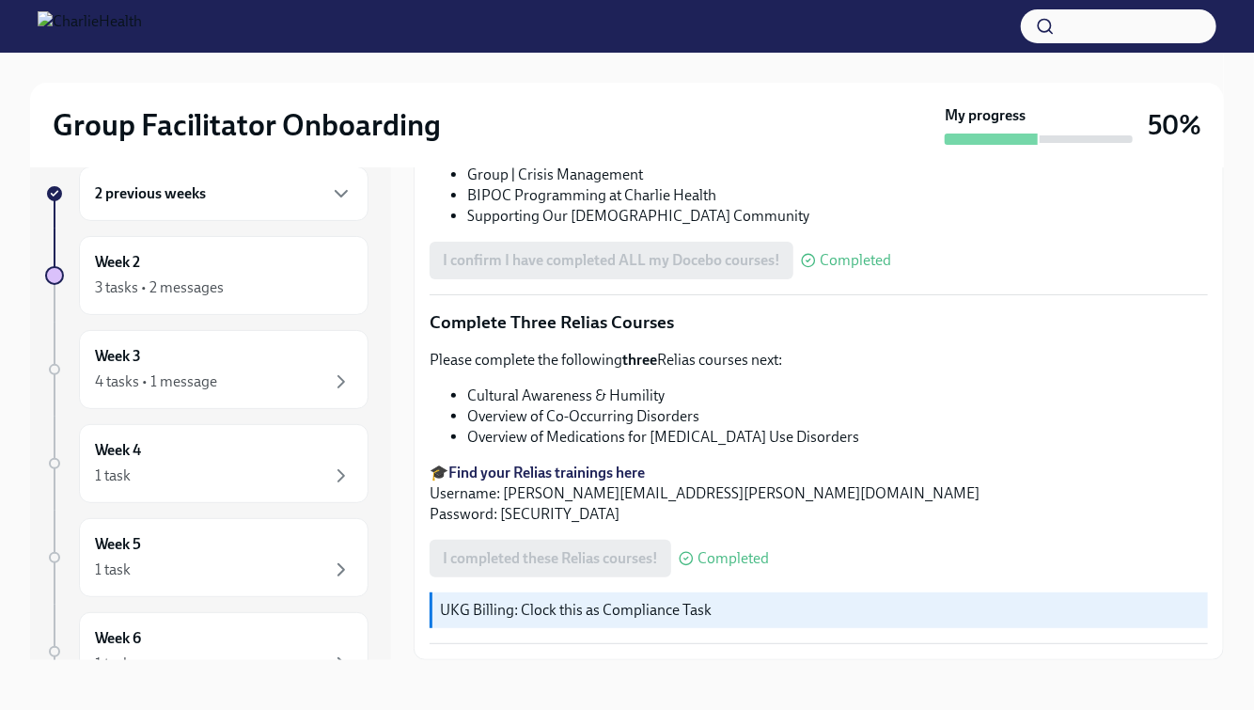
scroll to position [34, 0]
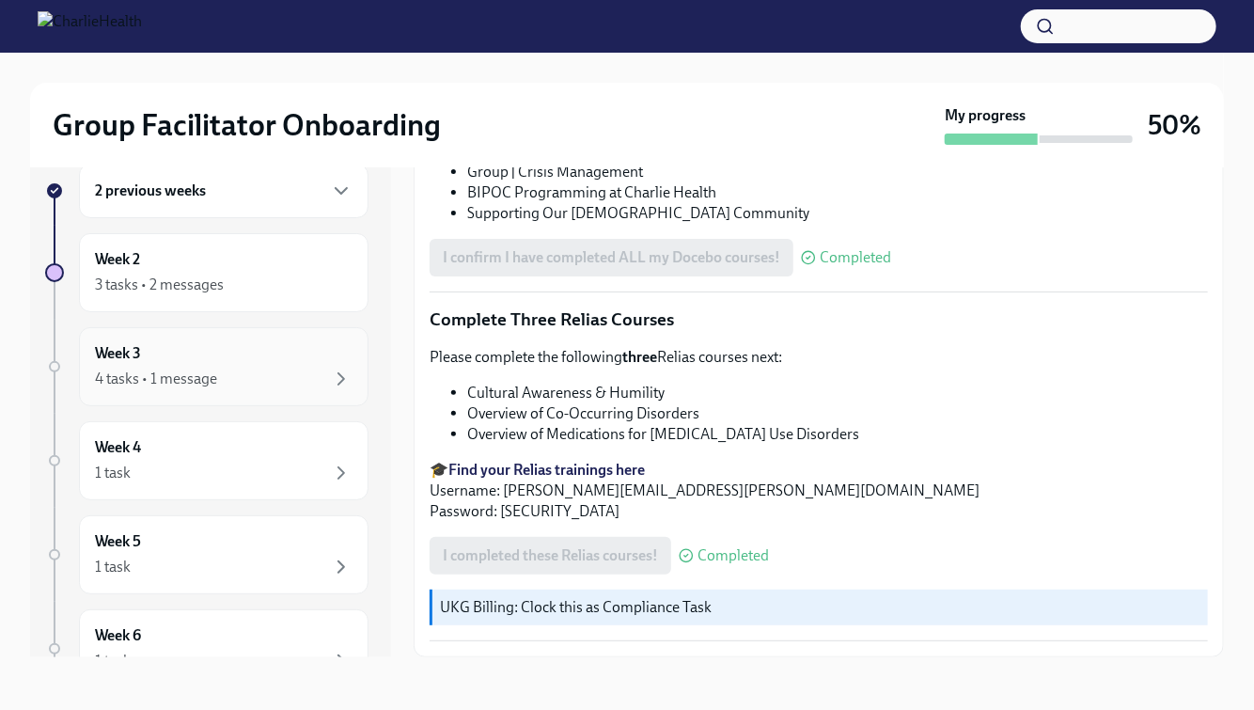
click at [305, 352] on div "Week 3 4 tasks • 1 message" at bounding box center [224, 366] width 258 height 47
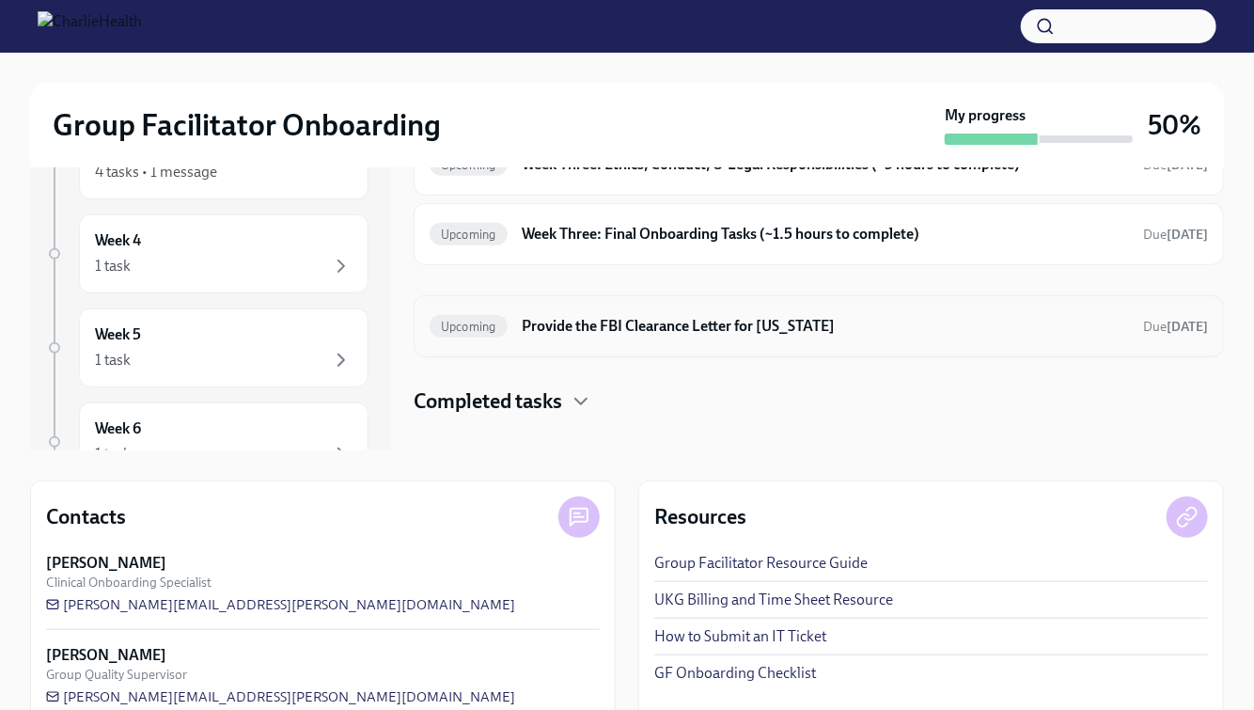
scroll to position [274, 0]
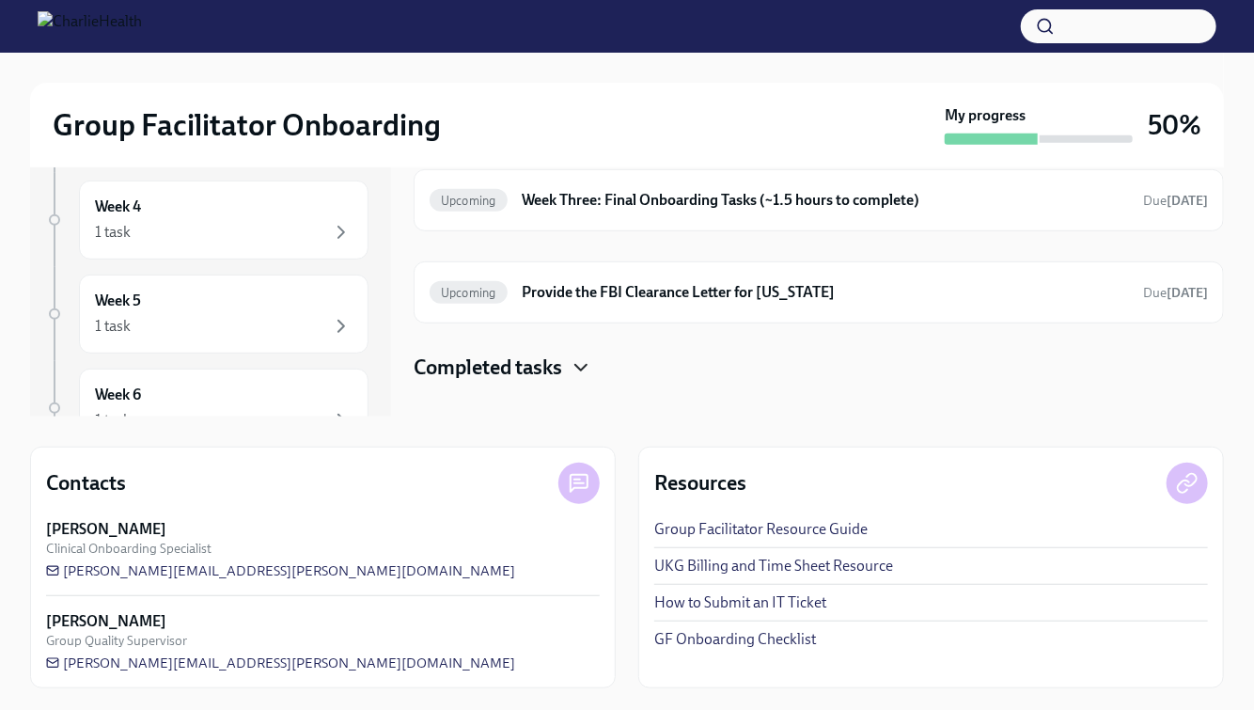
click at [585, 372] on icon "button" at bounding box center [581, 367] width 23 height 23
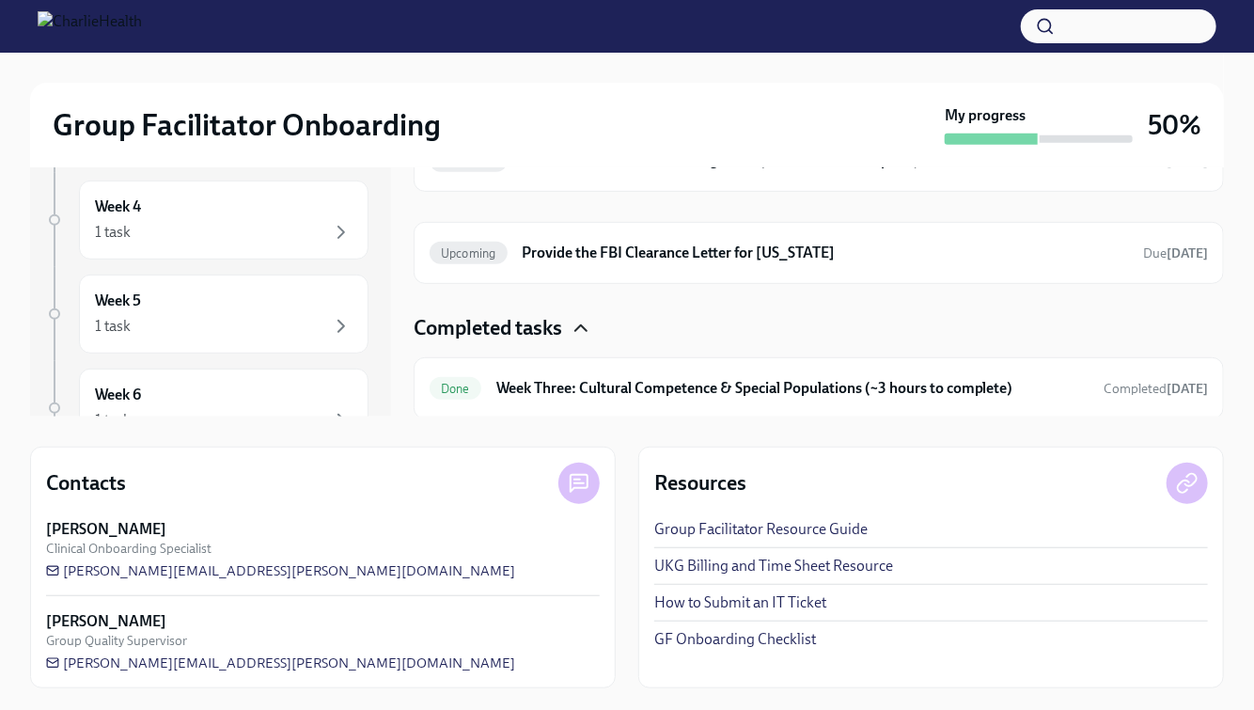
scroll to position [0, 0]
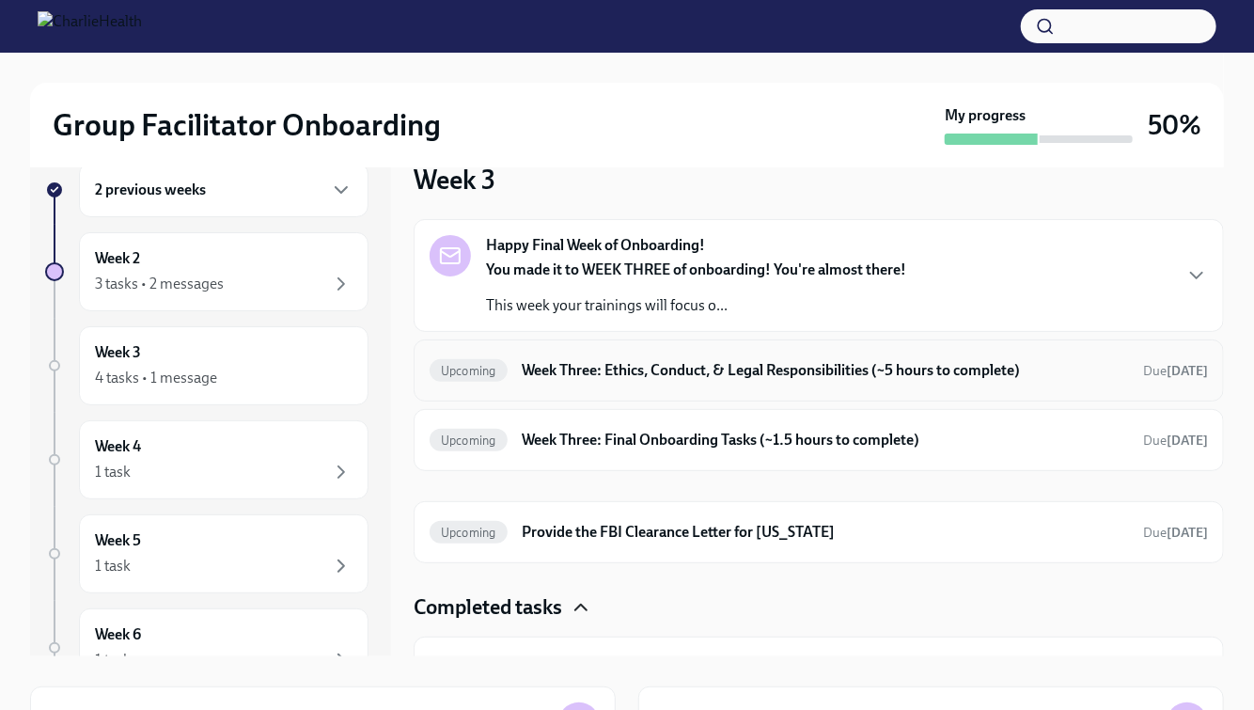
click at [601, 373] on h6 "Week Three: Ethics, Conduct, & Legal Responsibilities (~5 hours to complete)" at bounding box center [825, 370] width 605 height 21
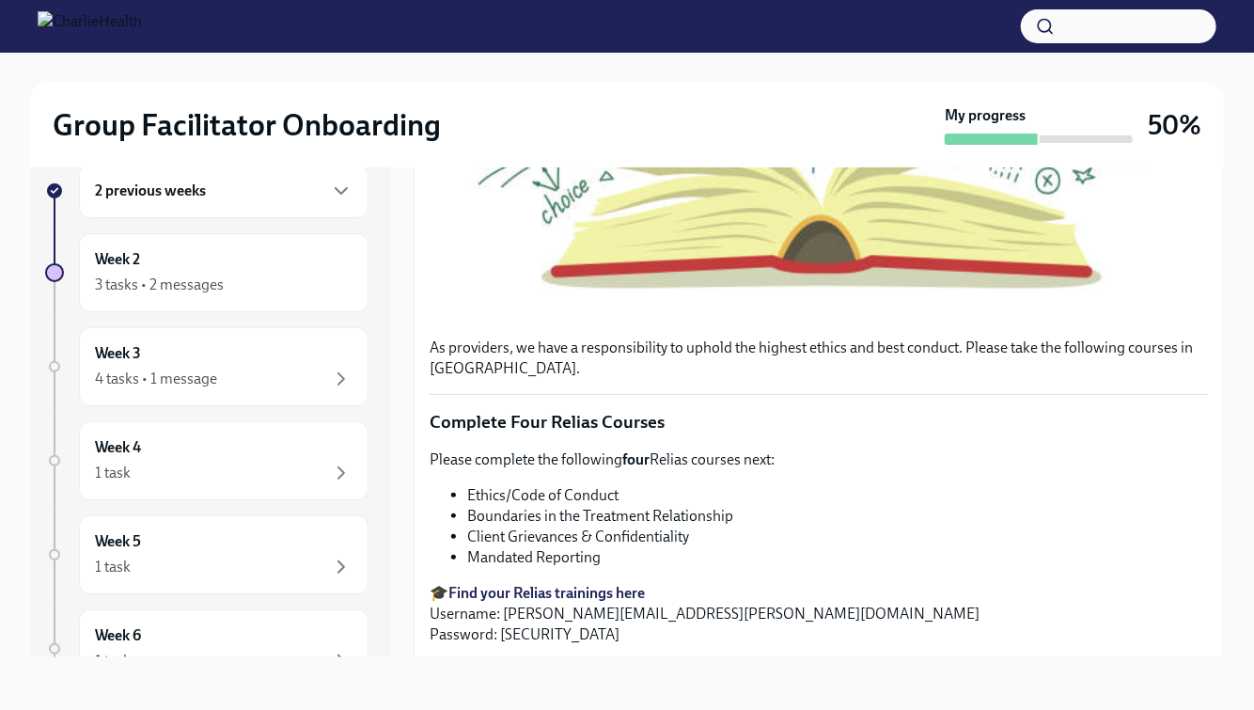
scroll to position [654, 0]
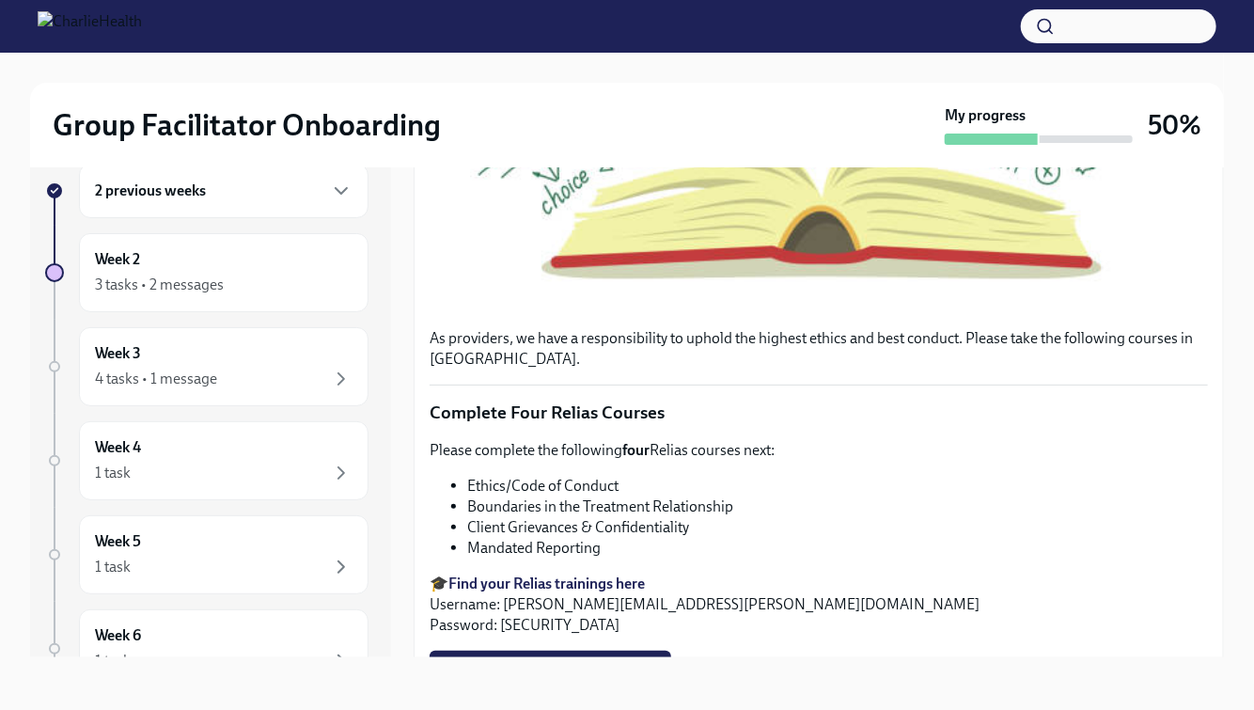
click at [510, 581] on strong "Find your Relias trainings here" at bounding box center [546, 583] width 196 height 18
